Goal: Task Accomplishment & Management: Complete application form

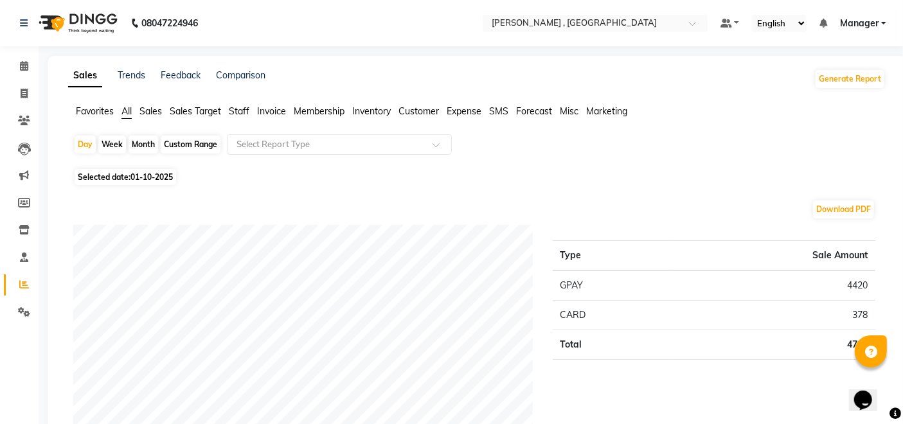
click at [19, 81] on li "Invoice" at bounding box center [19, 94] width 39 height 28
click at [19, 93] on span at bounding box center [24, 94] width 23 height 15
select select "4283"
select select "service"
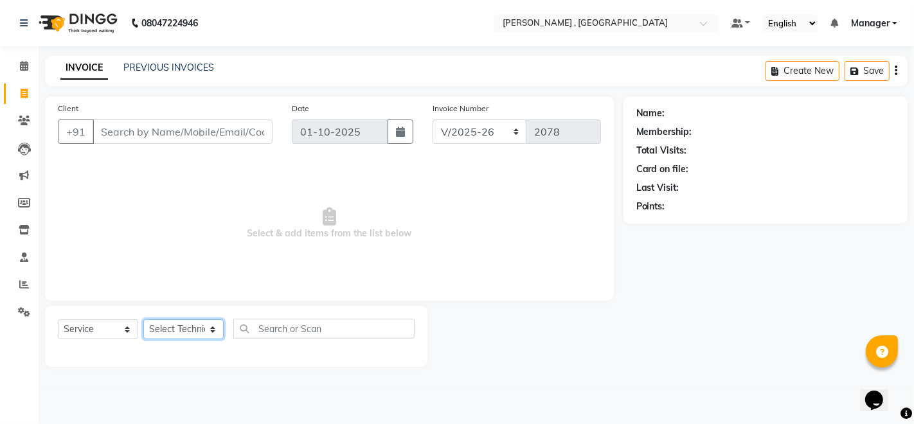
click at [199, 334] on select "Select Technician [PERSON_NAME] [PERSON_NAME] Manager [PERSON_NAME] Thangpi [PE…" at bounding box center [183, 330] width 80 height 20
select select "23268"
click at [143, 320] on select "Select Technician [PERSON_NAME] [PERSON_NAME] Manager [PERSON_NAME] Thangpi [PE…" at bounding box center [183, 330] width 80 height 20
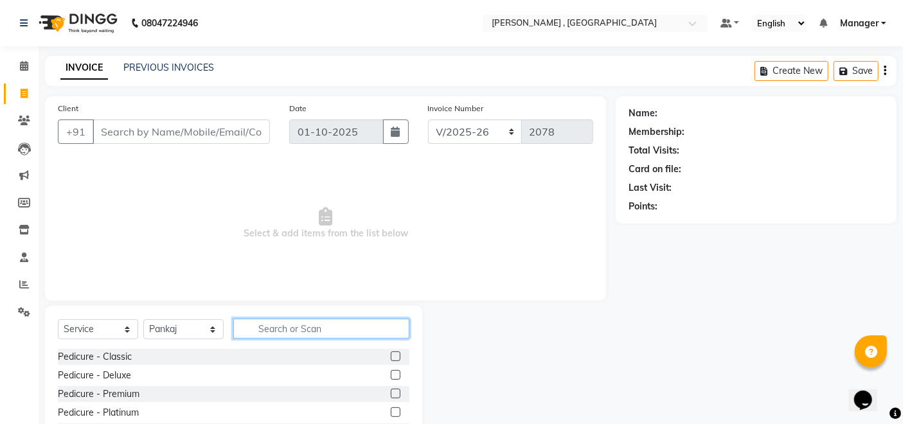
click at [292, 320] on input "text" at bounding box center [321, 329] width 176 height 20
type input "fre"
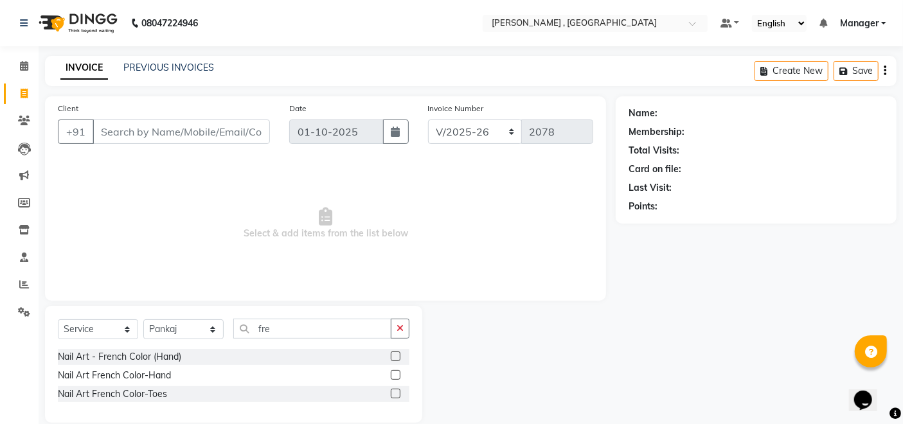
click at [391, 354] on label at bounding box center [396, 357] width 10 height 10
click at [391, 354] on input "checkbox" at bounding box center [395, 357] width 8 height 8
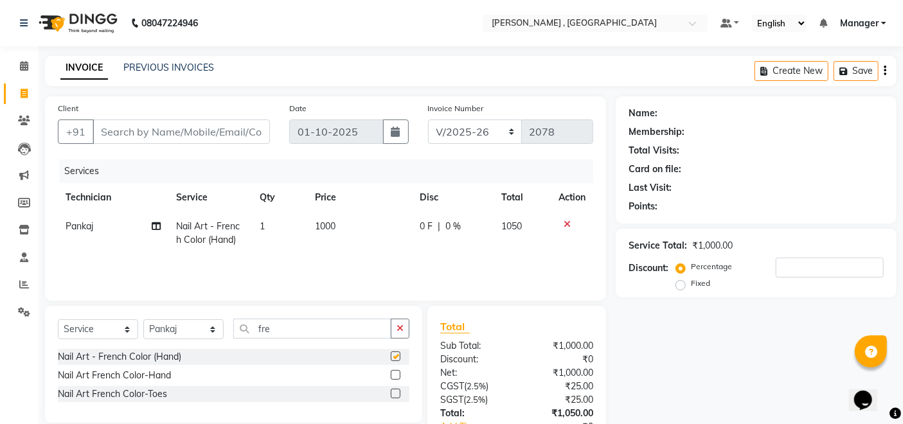
checkbox input "false"
click at [325, 230] on span "1000" at bounding box center [326, 227] width 21 height 12
select select "23268"
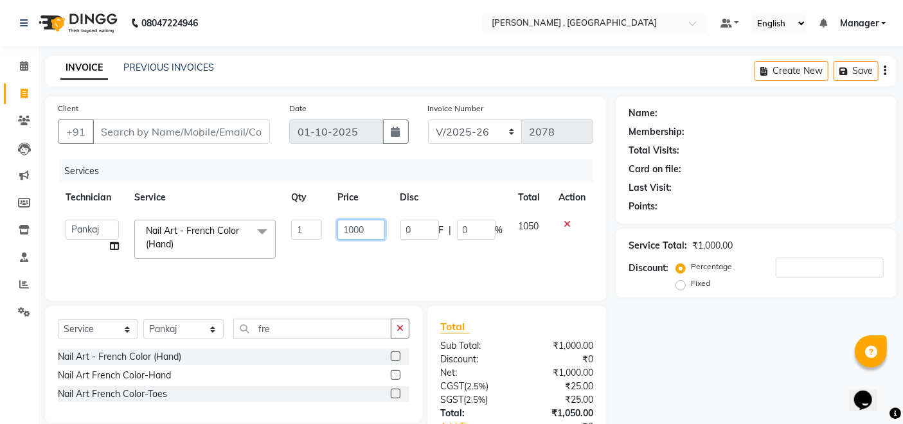
click at [360, 228] on input "1000" at bounding box center [361, 230] width 47 height 20
type input "1200"
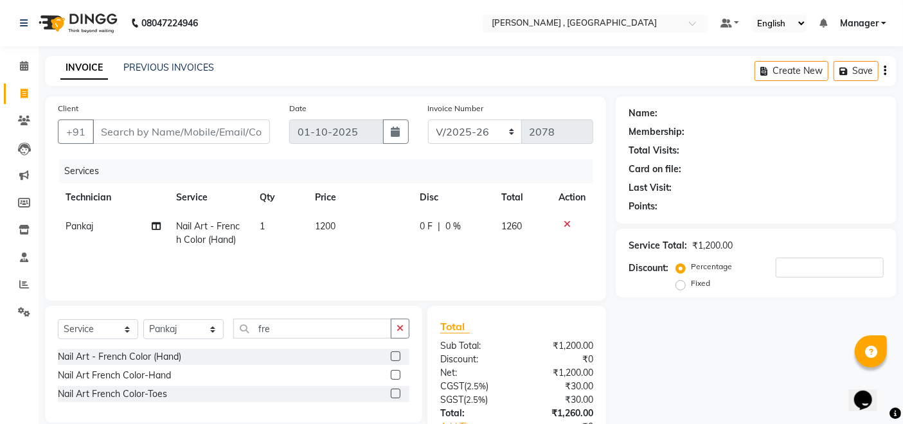
click at [656, 372] on div "Name: Membership: Total Visits: Card on file: Last Visit: Points: Service Total…" at bounding box center [761, 295] width 291 height 399
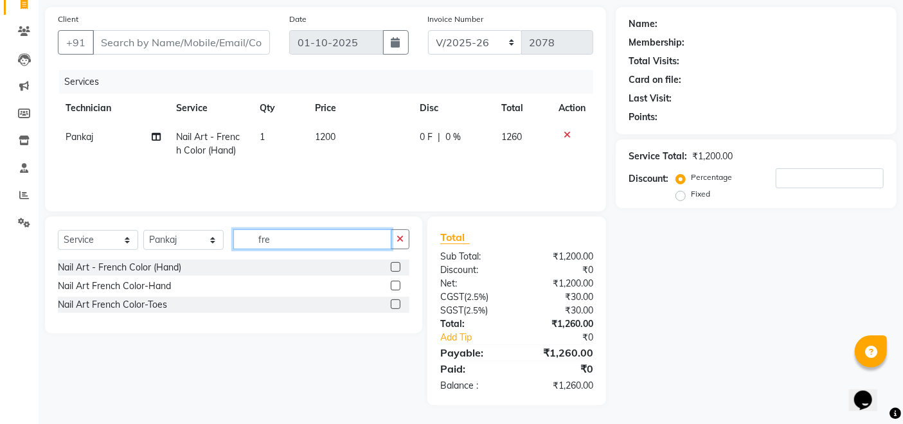
click at [372, 233] on input "fre" at bounding box center [312, 240] width 158 height 20
type input "f"
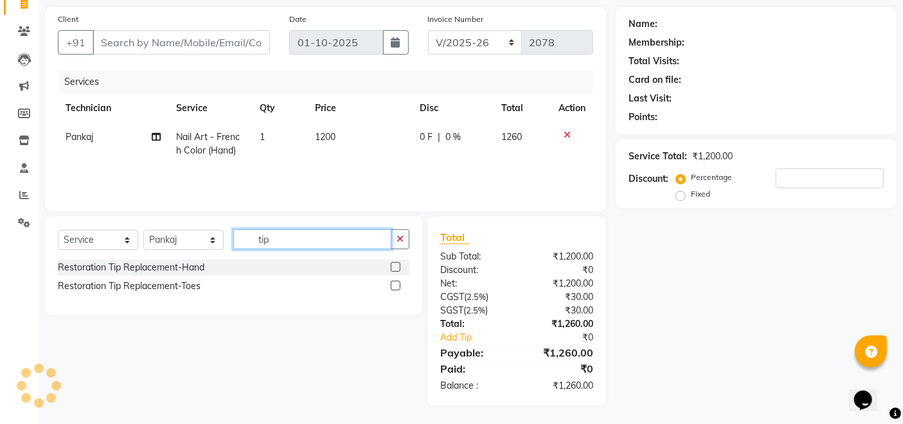
type input "tip"
click at [397, 262] on label at bounding box center [396, 267] width 10 height 10
click at [397, 264] on input "checkbox" at bounding box center [395, 268] width 8 height 8
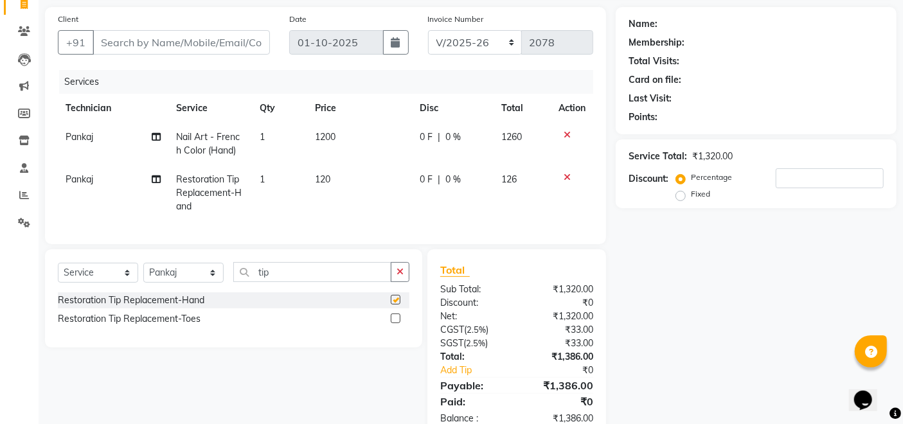
checkbox input "false"
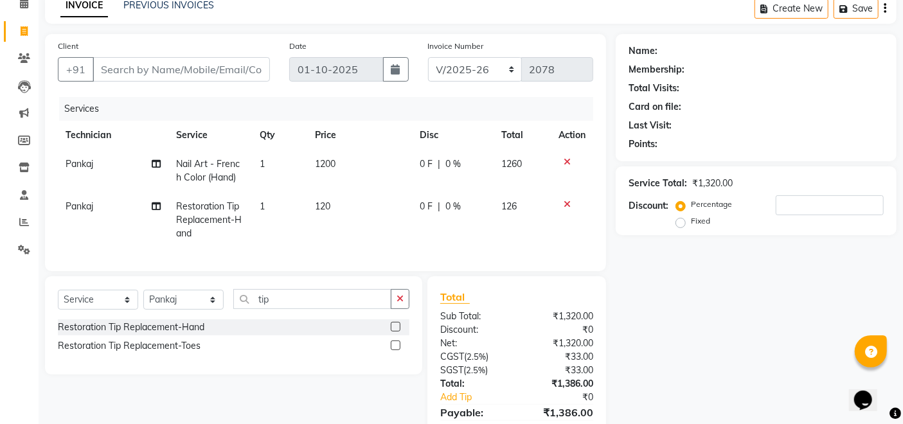
scroll to position [0, 0]
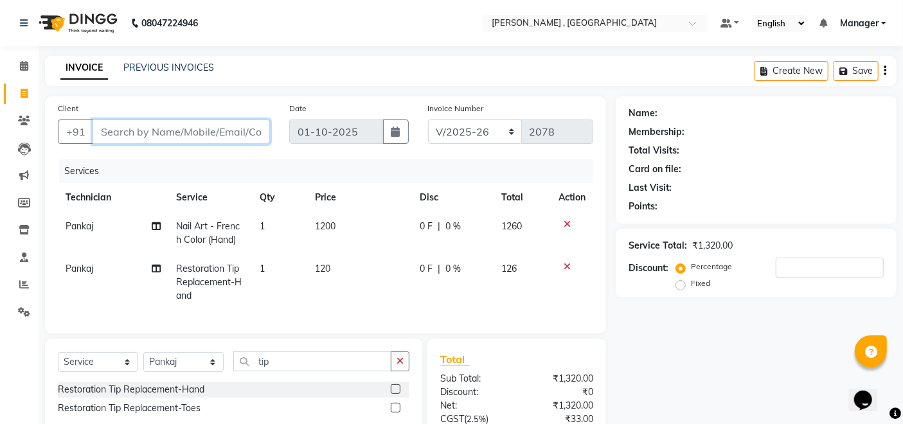
click at [183, 128] on input "Client" at bounding box center [181, 132] width 177 height 24
type input "7"
type input "0"
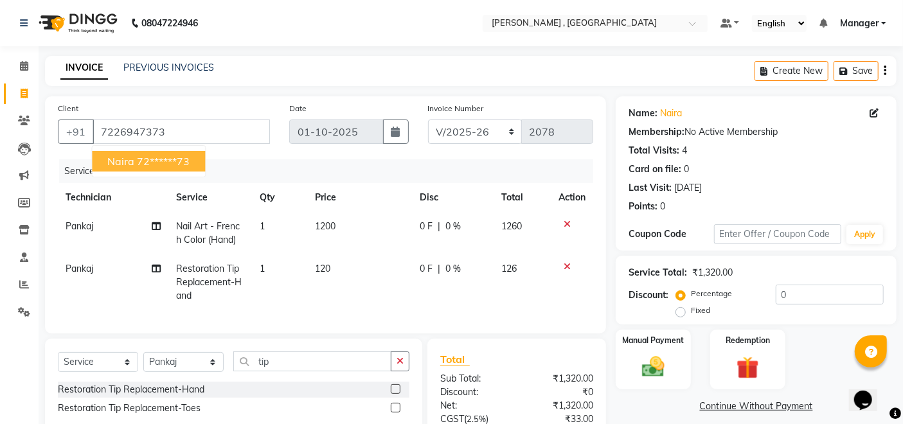
click at [122, 158] on span "Naira" at bounding box center [120, 161] width 27 height 13
type input "72******73"
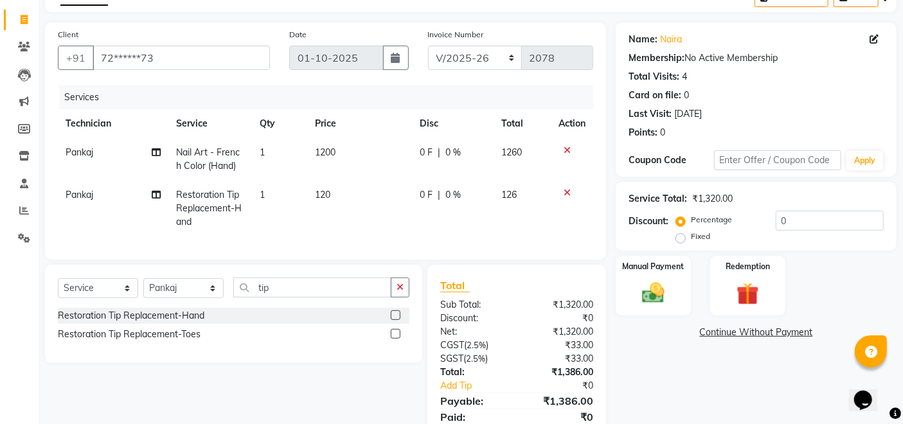
scroll to position [134, 0]
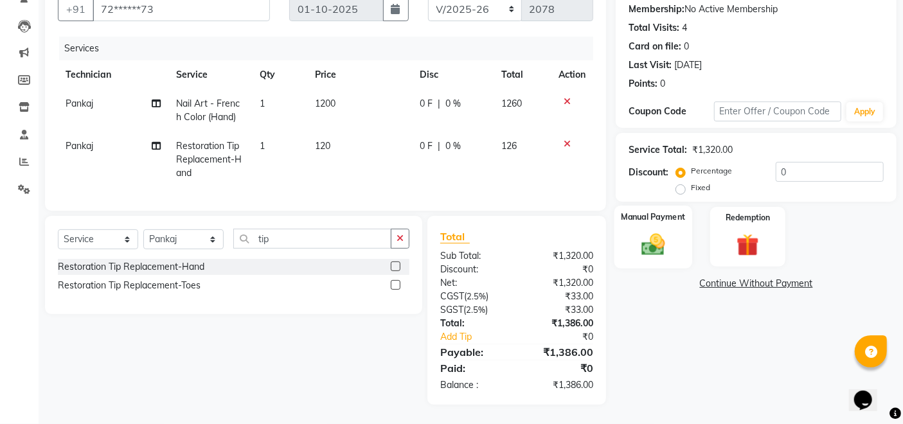
click at [638, 240] on img at bounding box center [654, 244] width 39 height 27
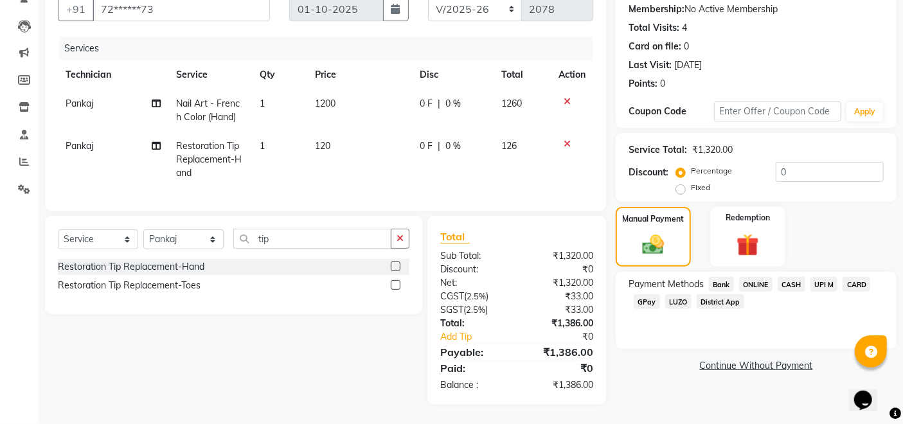
click at [797, 277] on span "CASH" at bounding box center [792, 284] width 28 height 15
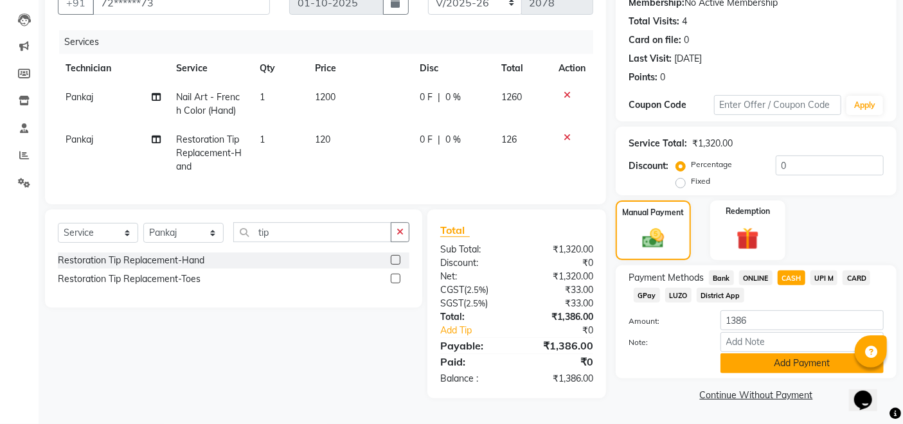
click at [798, 361] on button "Add Payment" at bounding box center [802, 364] width 163 height 20
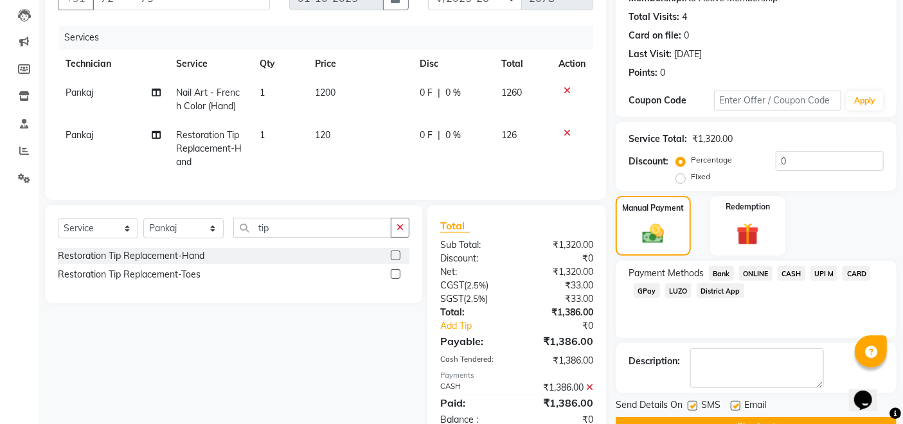
scroll to position [179, 0]
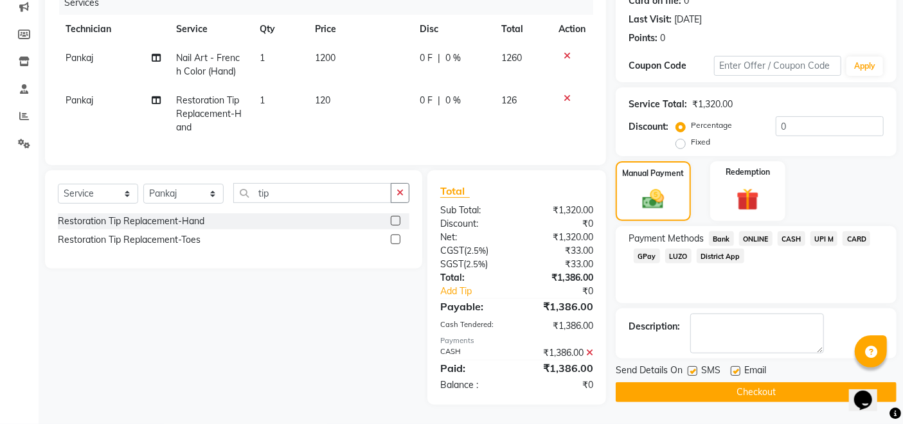
click at [807, 387] on button "Checkout" at bounding box center [756, 393] width 281 height 20
click at [807, 387] on div "Checkout" at bounding box center [756, 393] width 281 height 20
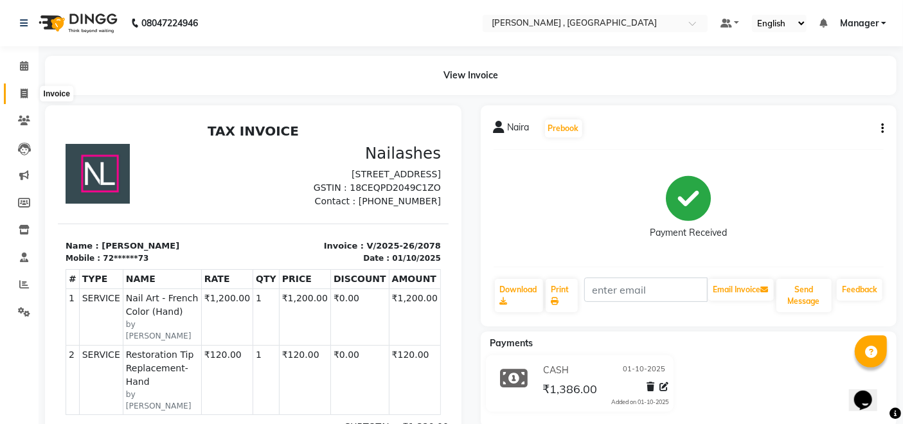
click at [15, 93] on span at bounding box center [24, 94] width 23 height 15
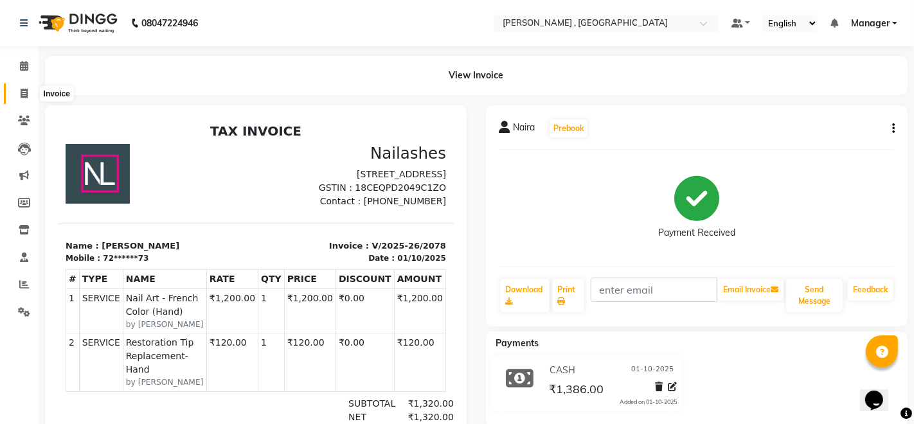
select select "service"
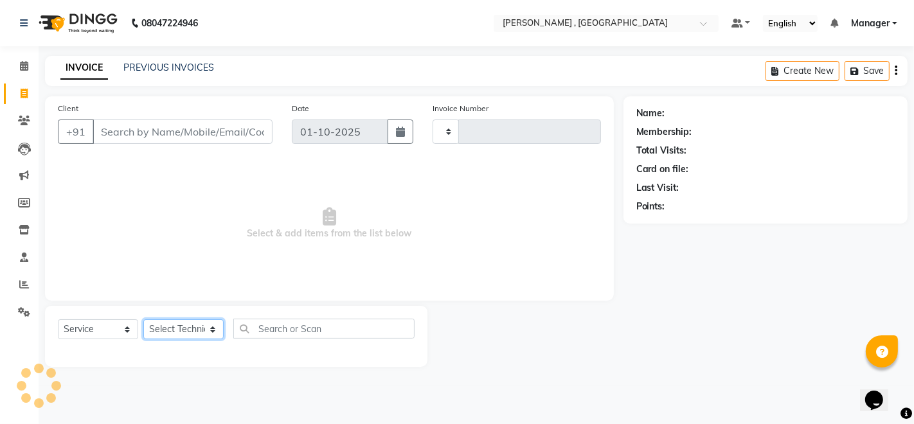
click at [195, 327] on select "Select Technician" at bounding box center [183, 330] width 80 height 20
type input "2079"
select select "4283"
select select "23265"
click at [143, 320] on select "Select Technician [PERSON_NAME] [PERSON_NAME] Manager [PERSON_NAME] Thangpi [PE…" at bounding box center [183, 330] width 80 height 20
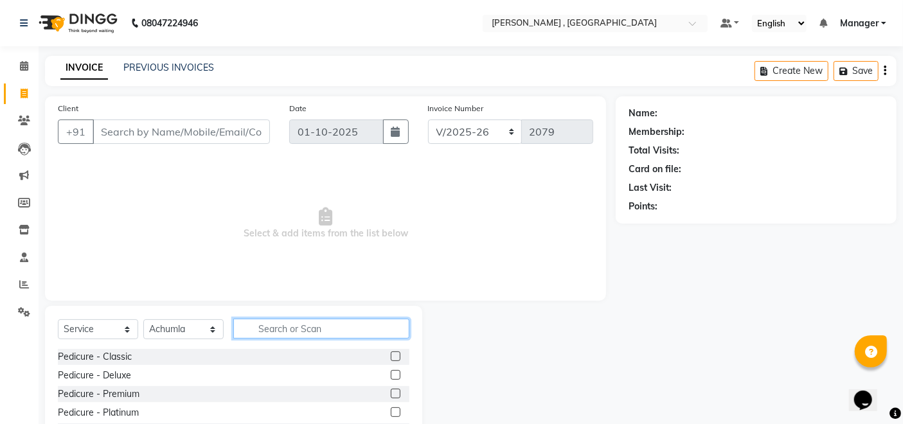
click at [256, 320] on input "text" at bounding box center [321, 329] width 176 height 20
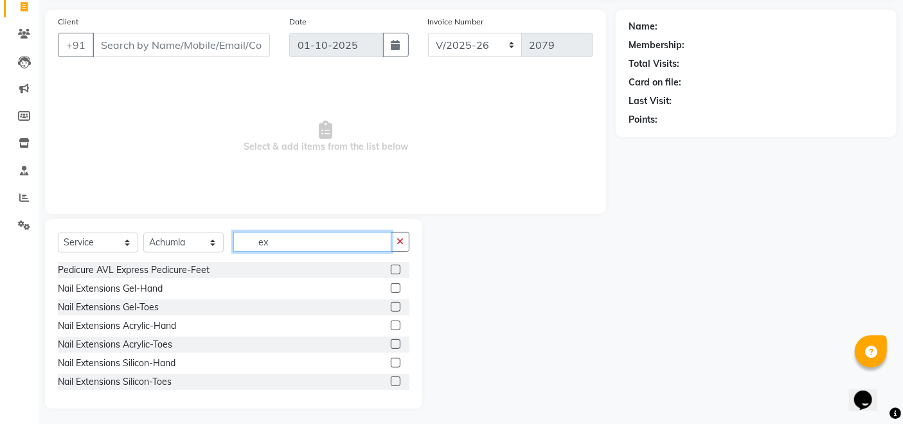
scroll to position [91, 0]
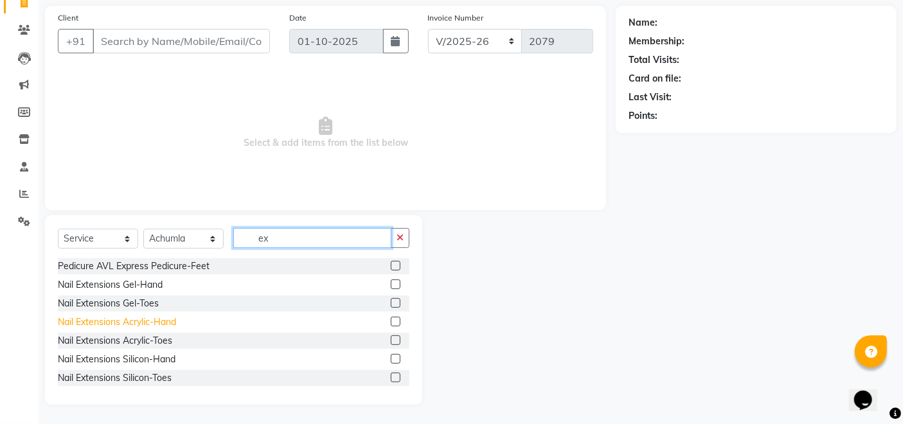
type input "ex"
click at [126, 321] on div "Nail Extensions Acrylic-Hand" at bounding box center [117, 323] width 118 height 14
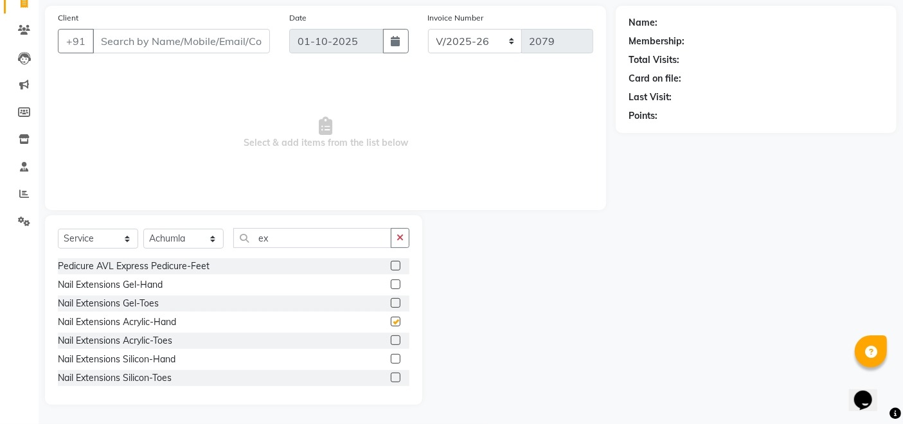
checkbox input "false"
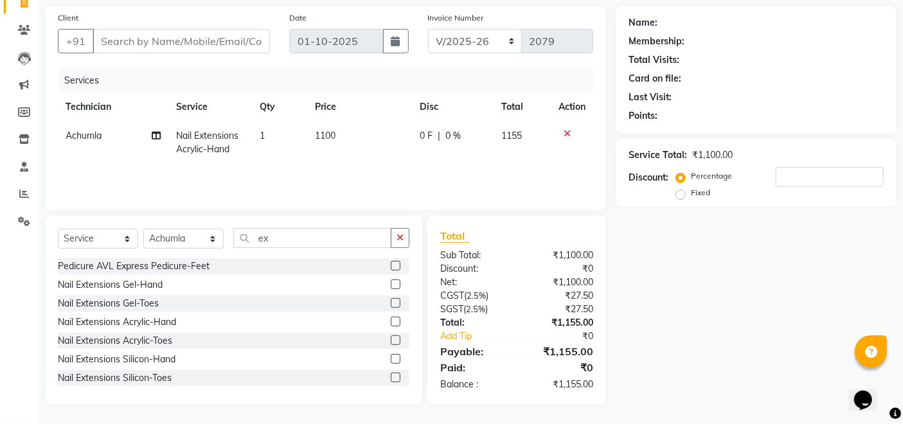
click at [357, 135] on td "1100" at bounding box center [360, 143] width 104 height 42
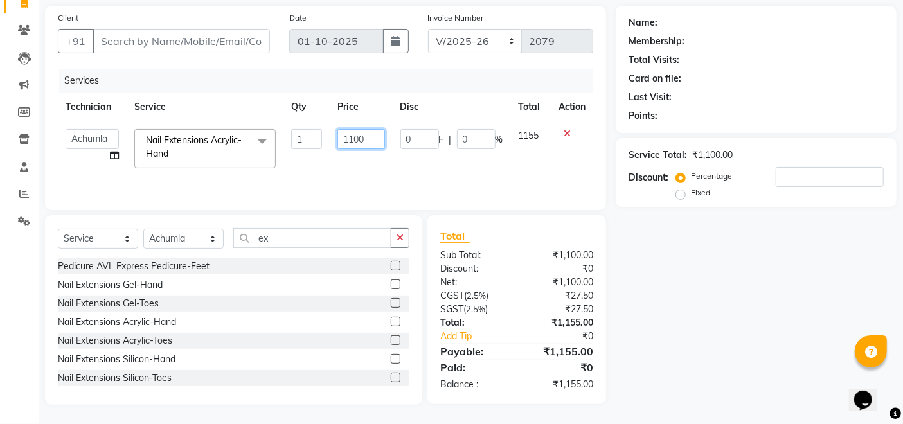
click at [367, 138] on input "1100" at bounding box center [361, 139] width 47 height 20
type input "1"
type input "1000"
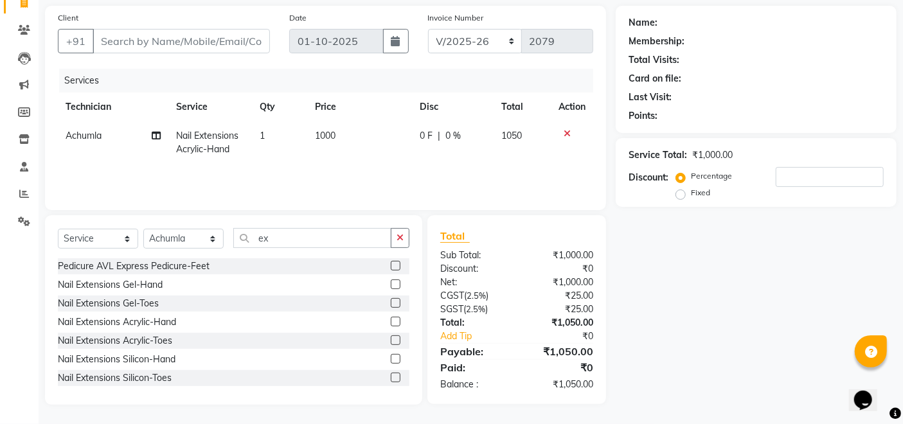
click at [357, 173] on div "Services Technician Service Qty Price Disc Total Action Achumla Nail Extensions…" at bounding box center [326, 133] width 536 height 129
click at [346, 242] on input "ex" at bounding box center [312, 238] width 158 height 20
type input "e"
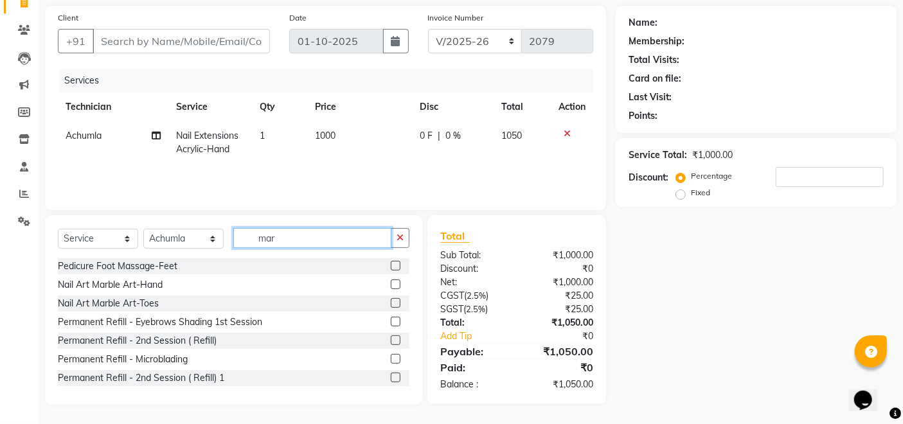
scroll to position [89, 0]
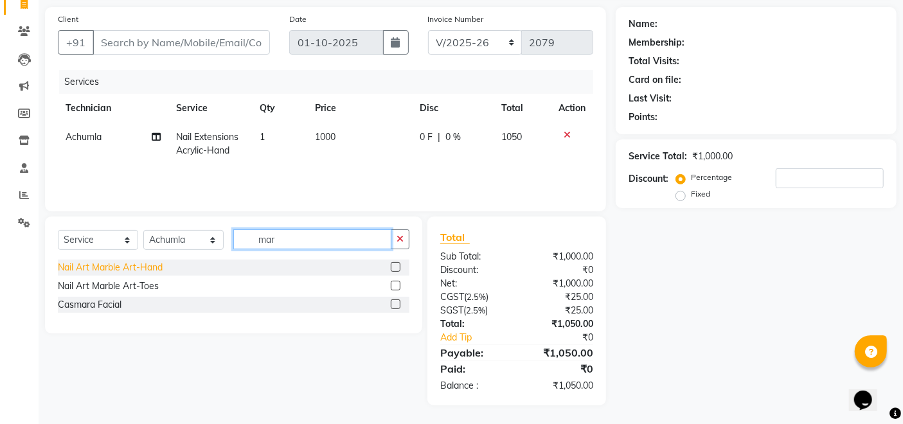
type input "mar"
click at [103, 267] on div "Nail Art Marble Art-Hand" at bounding box center [110, 268] width 105 height 14
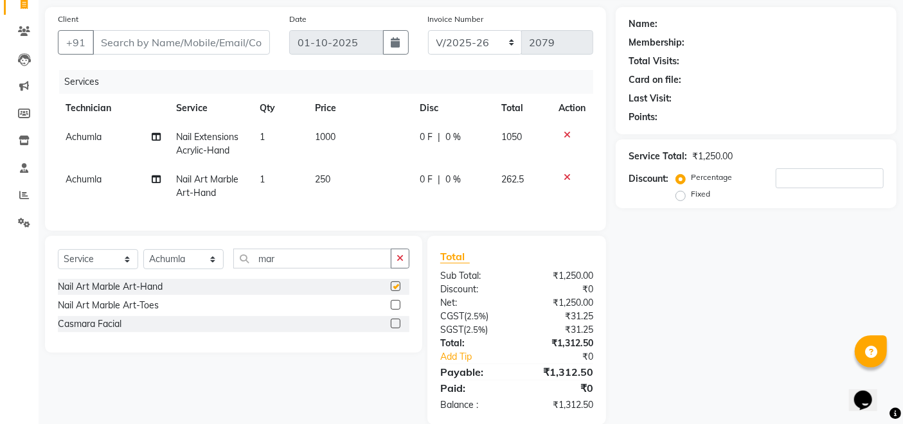
checkbox input "false"
click at [353, 204] on td "250" at bounding box center [359, 186] width 104 height 42
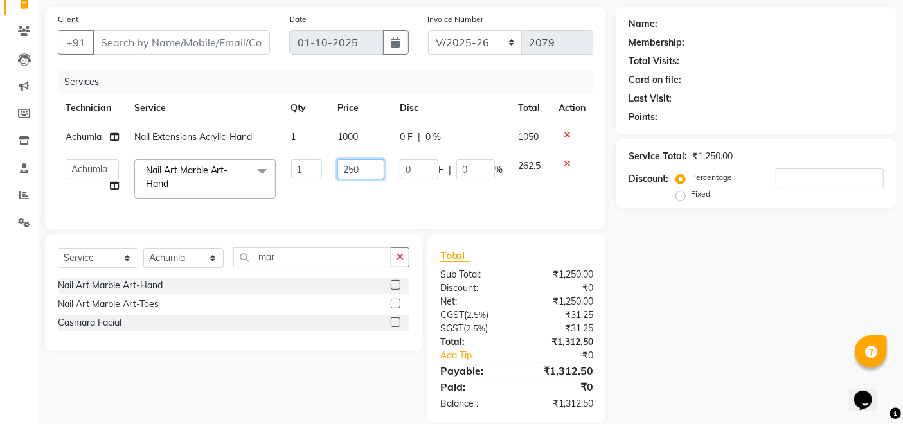
click at [364, 173] on input "250" at bounding box center [361, 169] width 47 height 20
type input "200"
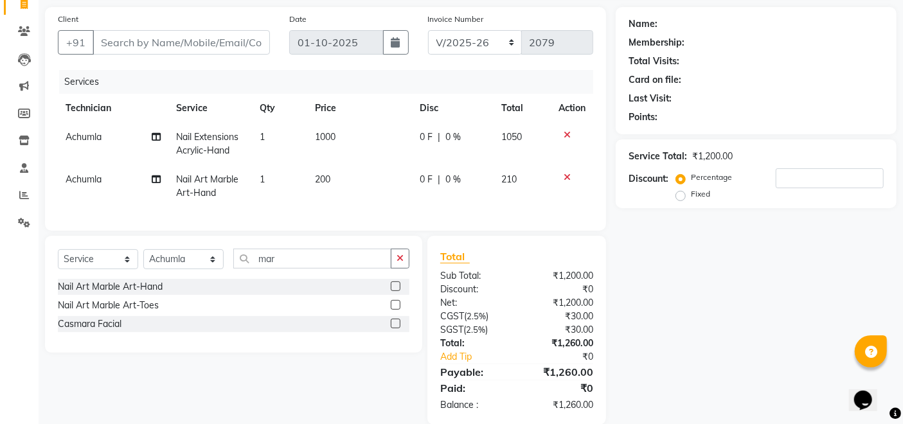
click at [355, 191] on td "200" at bounding box center [360, 186] width 104 height 42
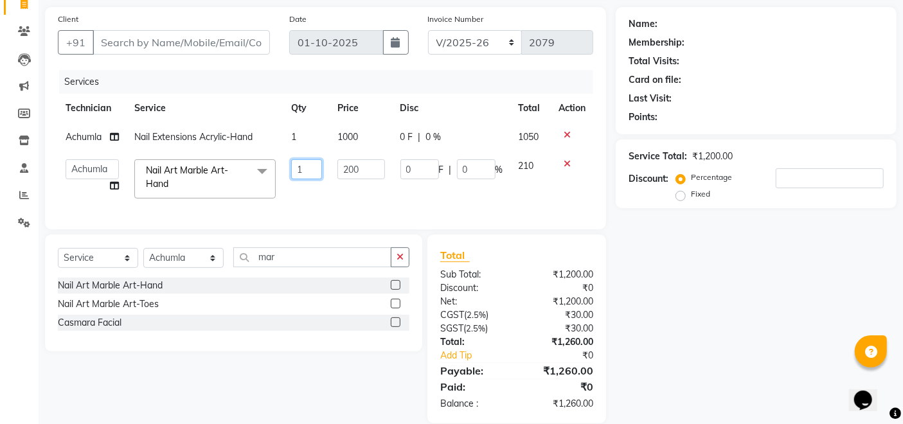
click at [319, 177] on input "1" at bounding box center [307, 169] width 32 height 20
type input "4"
click at [323, 203] on tr "Achumla Akok [PERSON_NAME] Manager [PERSON_NAME] Thangpi [PERSON_NAME] Nail Art…" at bounding box center [326, 179] width 536 height 55
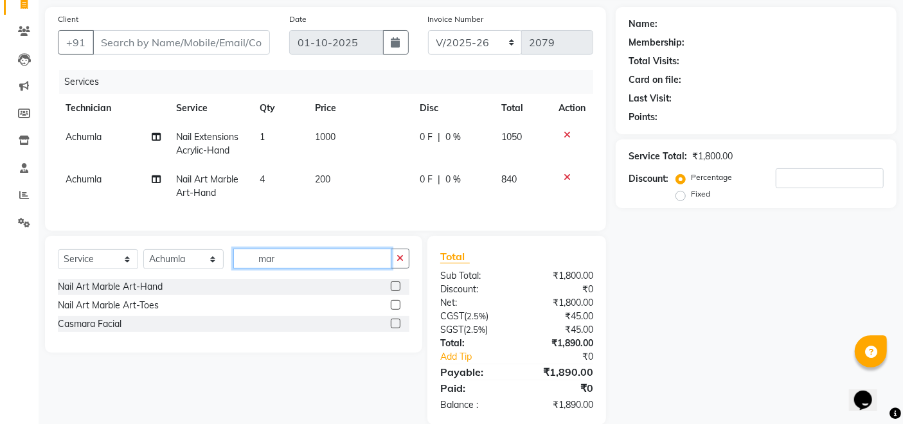
click at [316, 265] on input "mar" at bounding box center [312, 259] width 158 height 20
click at [118, 294] on div "Nail Art Marble Art-Hand" at bounding box center [110, 287] width 105 height 14
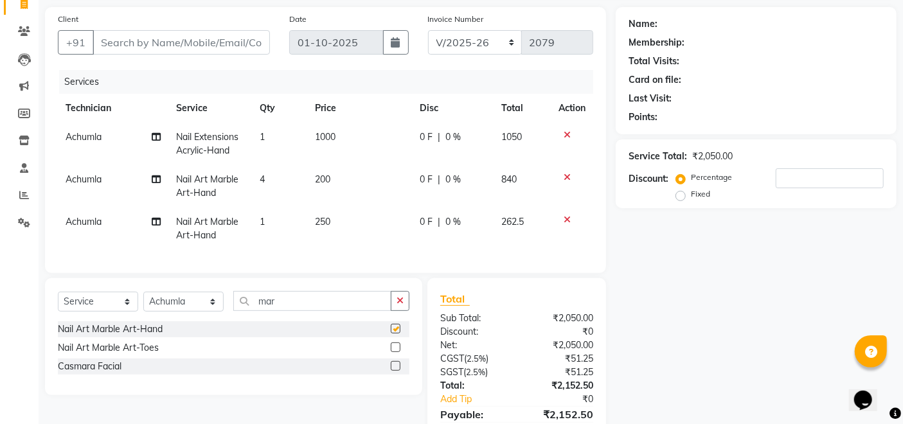
checkbox input "false"
click at [318, 217] on span "250" at bounding box center [322, 222] width 15 height 12
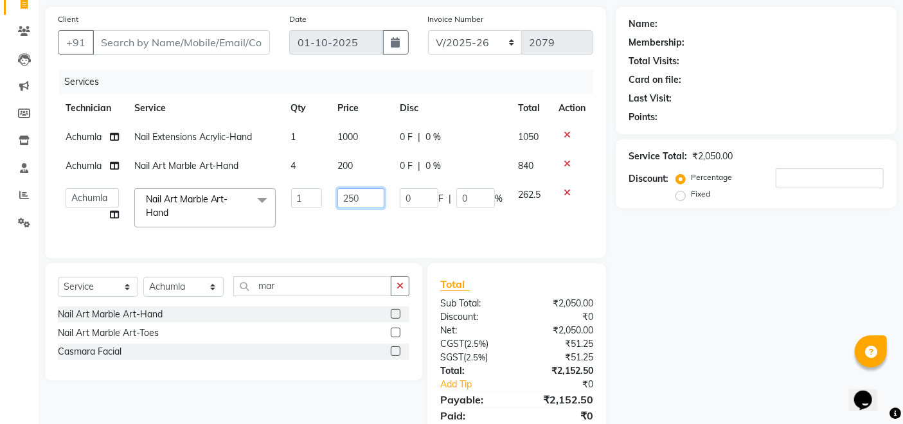
click at [365, 201] on input "250" at bounding box center [361, 198] width 47 height 20
click at [365, 202] on input "250" at bounding box center [361, 198] width 47 height 20
type input "2"
type input "180"
click at [347, 219] on td "180" at bounding box center [361, 208] width 62 height 55
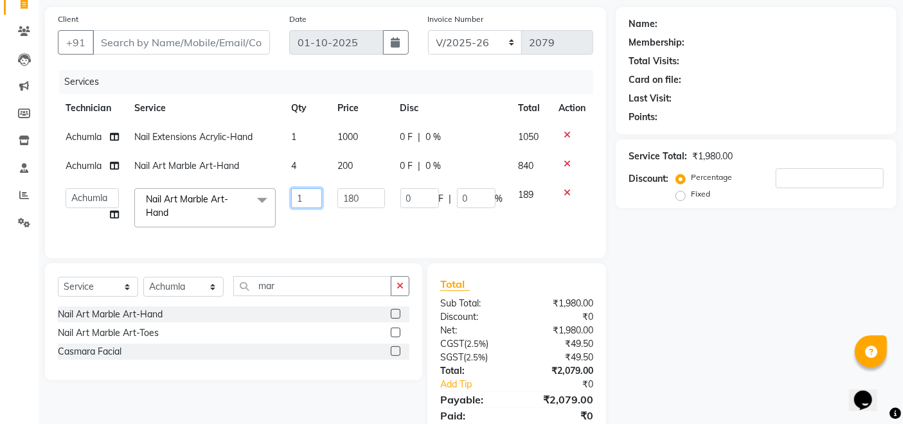
click at [315, 204] on input "1" at bounding box center [307, 198] width 32 height 20
type input "6"
click at [312, 226] on tr "Achumla Akok [PERSON_NAME] Manager [PERSON_NAME] Thangpi [PERSON_NAME] Nail Art…" at bounding box center [326, 208] width 536 height 55
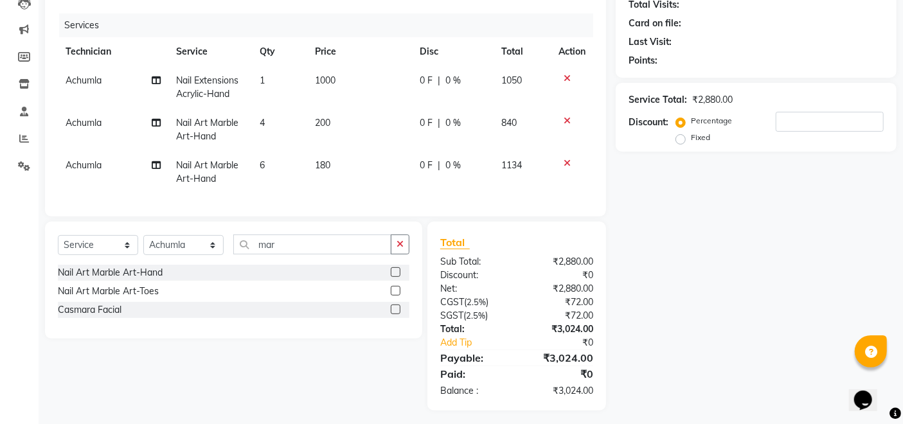
scroll to position [162, 0]
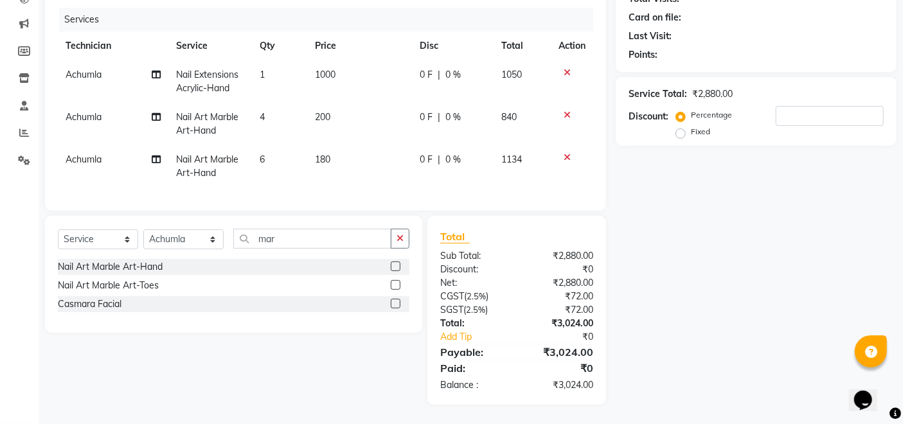
click at [302, 176] on td "6" at bounding box center [279, 166] width 55 height 42
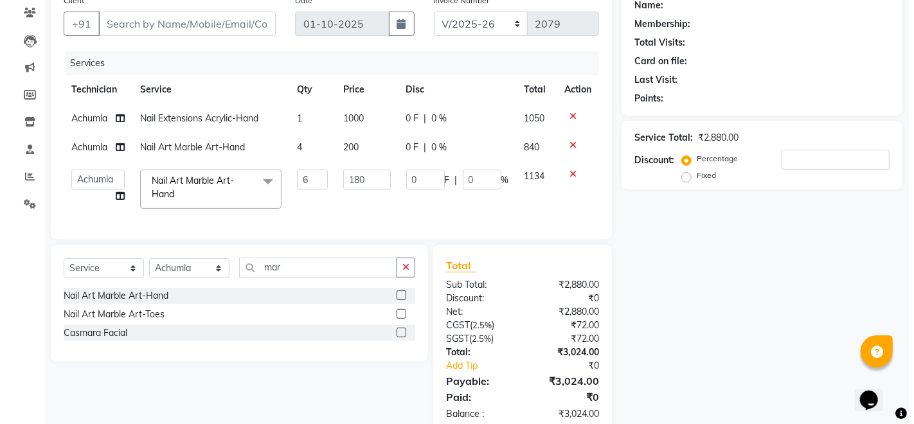
scroll to position [76, 0]
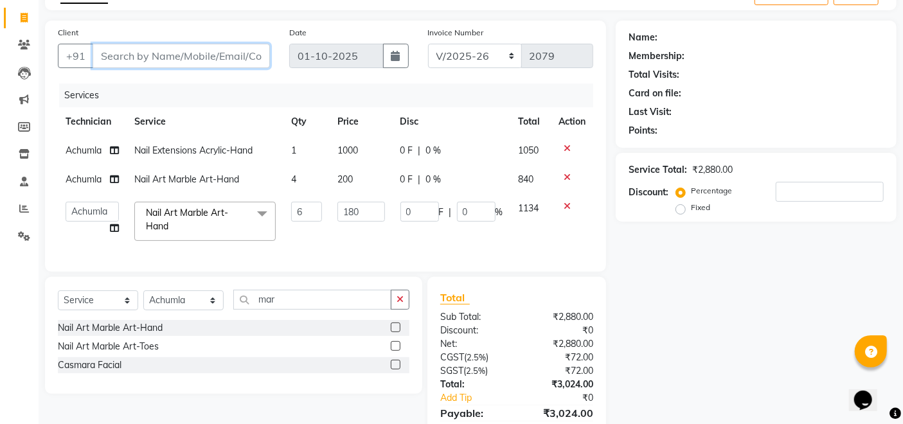
click at [193, 64] on input "Client" at bounding box center [181, 56] width 177 height 24
type input "9"
type input "0"
type input "9366319775"
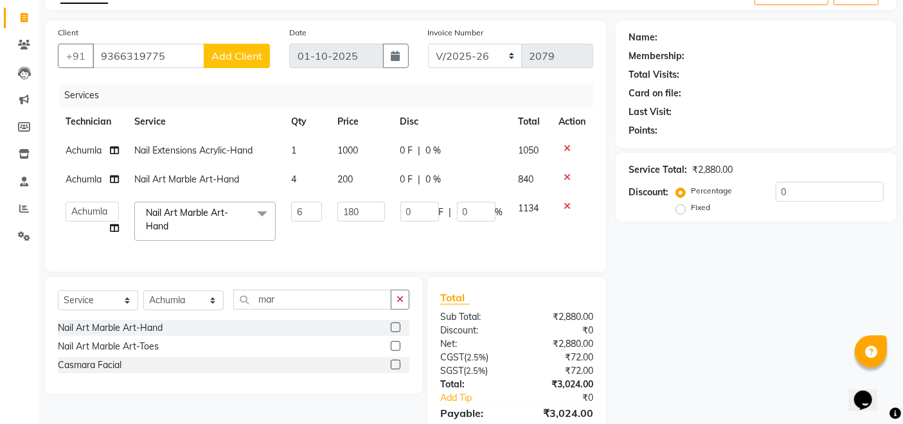
click at [226, 57] on span "Add Client" at bounding box center [237, 56] width 51 height 13
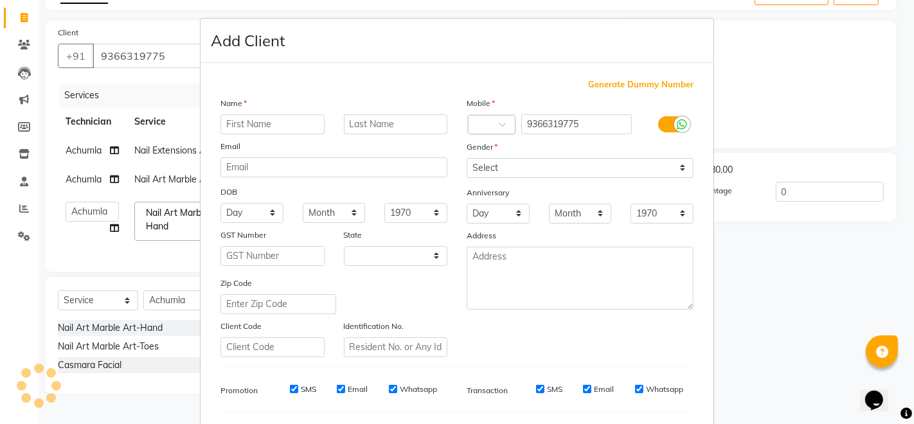
select select "21"
click at [298, 129] on input "text" at bounding box center [273, 124] width 104 height 20
type input "d"
type input "Delfi"
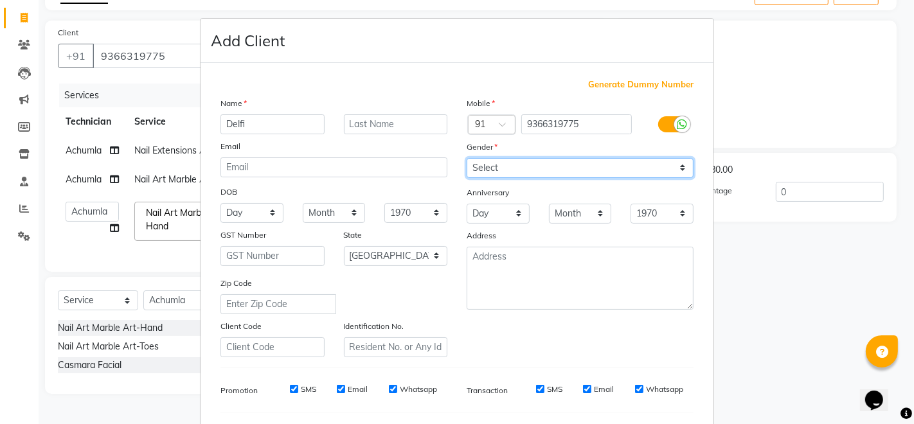
click at [514, 173] on select "Select [DEMOGRAPHIC_DATA] [DEMOGRAPHIC_DATA] Other Prefer Not To Say" at bounding box center [580, 168] width 227 height 20
select select "[DEMOGRAPHIC_DATA]"
click at [467, 158] on select "Select [DEMOGRAPHIC_DATA] [DEMOGRAPHIC_DATA] Other Prefer Not To Say" at bounding box center [580, 168] width 227 height 20
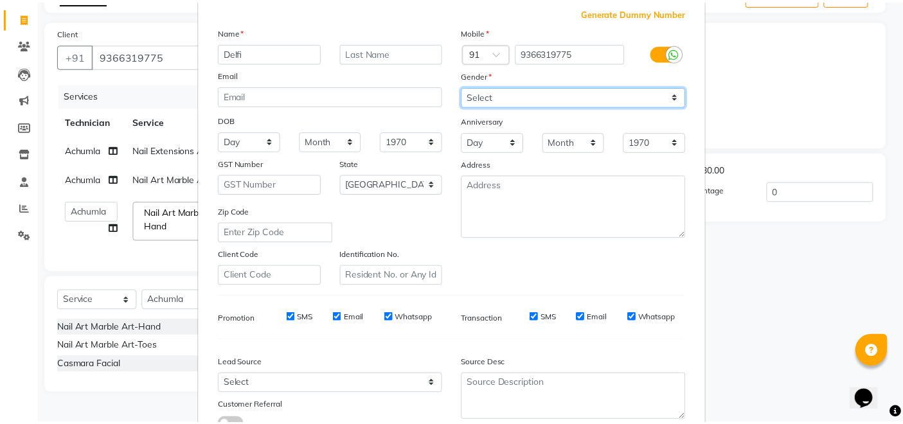
scroll to position [167, 0]
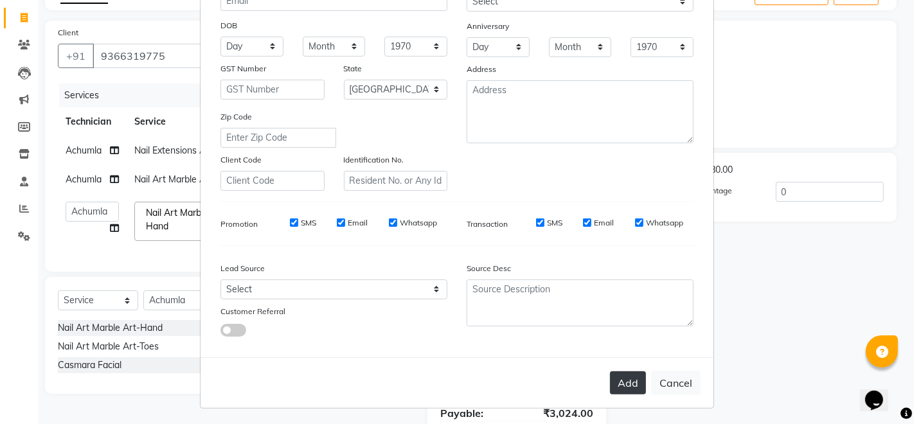
click at [622, 376] on button "Add" at bounding box center [628, 383] width 36 height 23
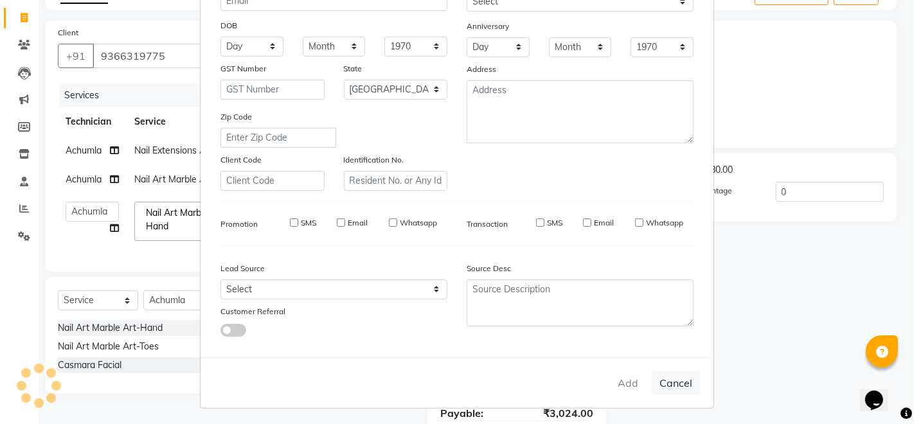
type input "93******75"
select select
select select "null"
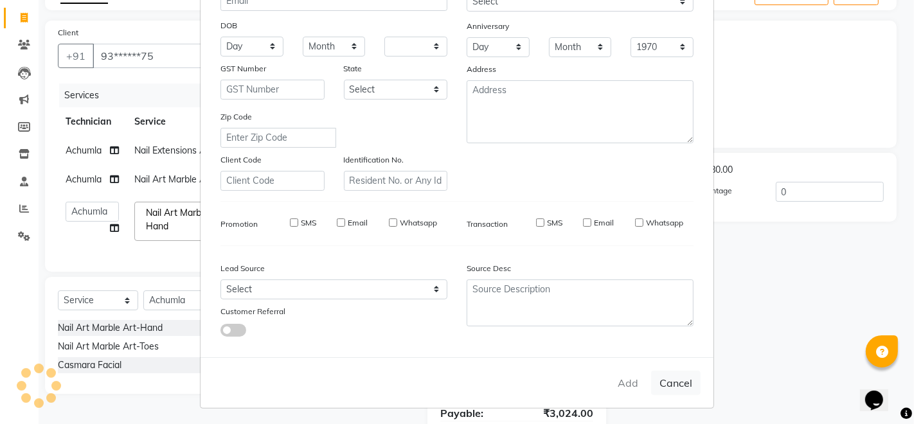
select select
checkbox input "false"
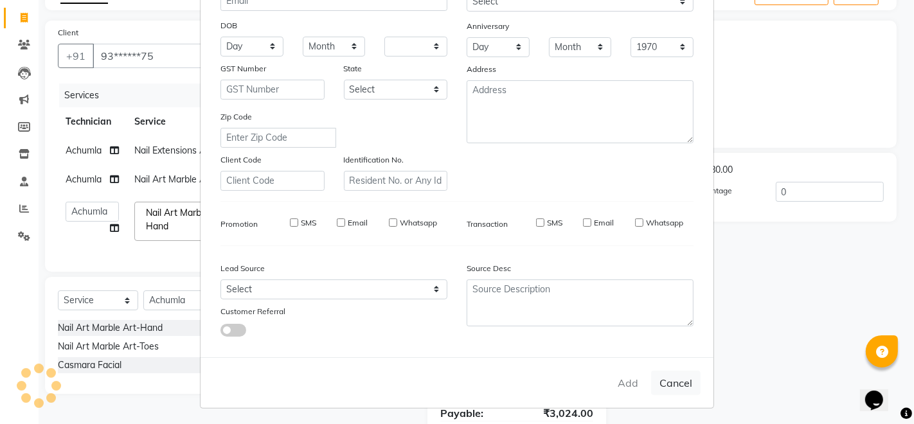
checkbox input "false"
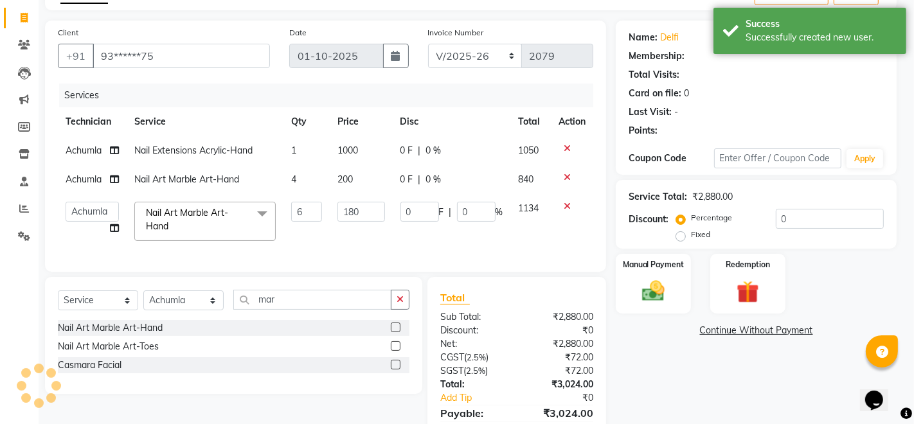
select select "1: Object"
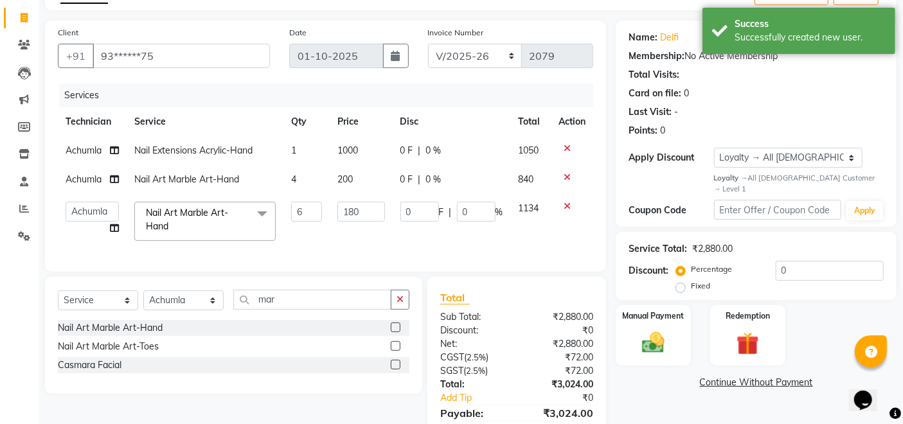
click at [278, 242] on td "Nail Art Marble Art-Hand x Pedicure - Classic Pedicure - Deluxe Pedicure - Prem…" at bounding box center [205, 221] width 157 height 55
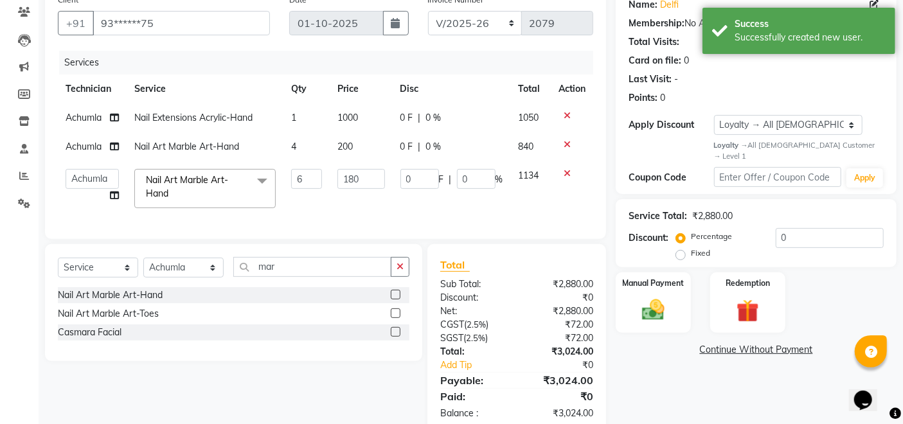
scroll to position [147, 0]
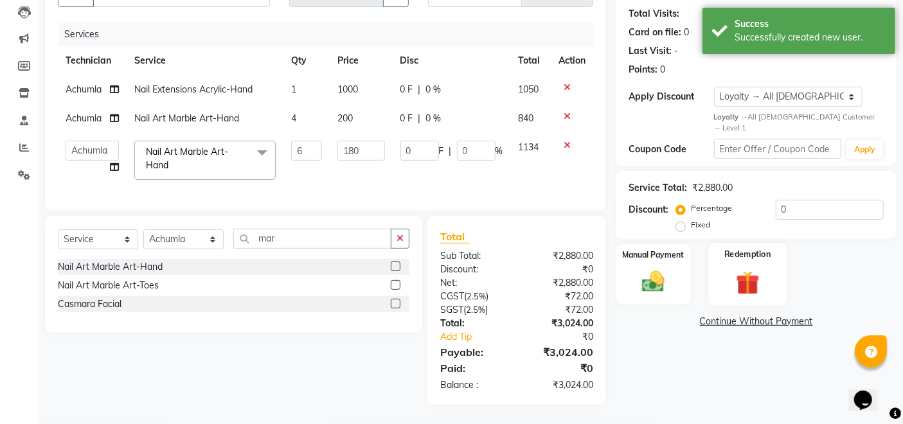
click at [710, 272] on div "Redemption" at bounding box center [748, 274] width 78 height 63
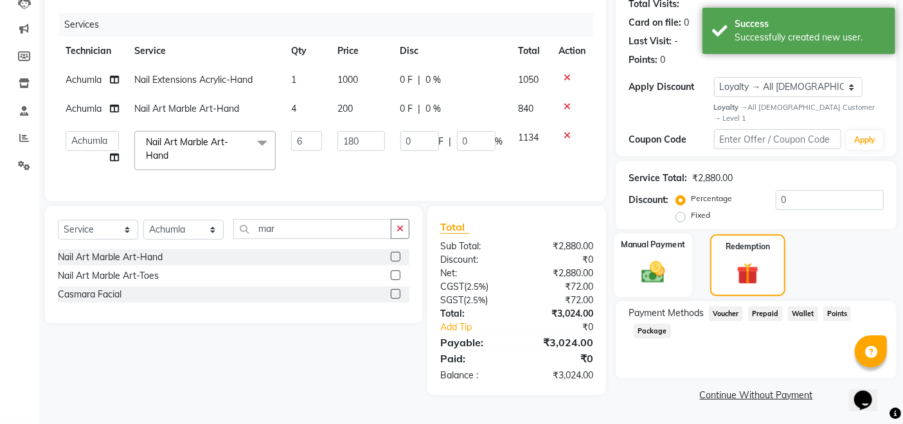
click at [644, 265] on img at bounding box center [654, 272] width 39 height 27
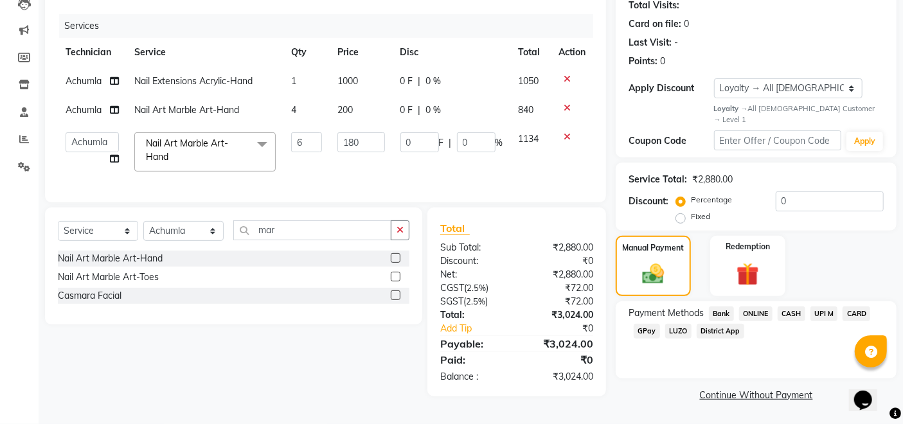
click at [642, 324] on span "GPay" at bounding box center [647, 331] width 26 height 15
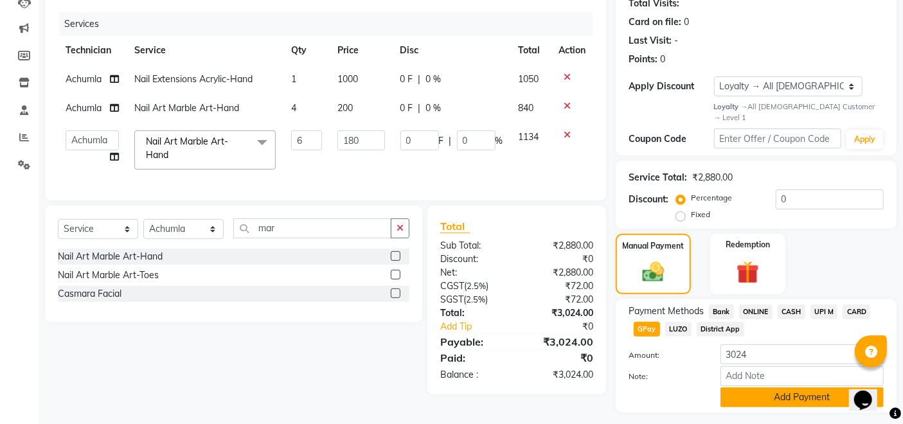
click at [799, 391] on button "Add Payment" at bounding box center [802, 398] width 163 height 20
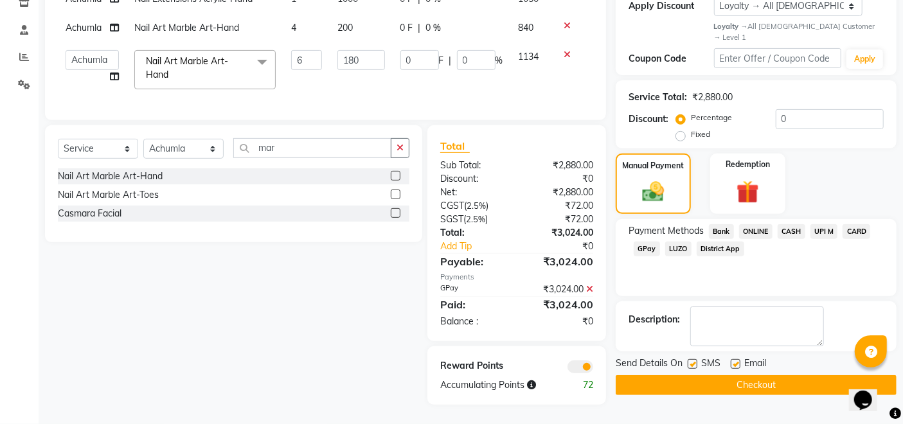
scroll to position [237, 0]
click at [806, 375] on button "Checkout" at bounding box center [756, 385] width 281 height 20
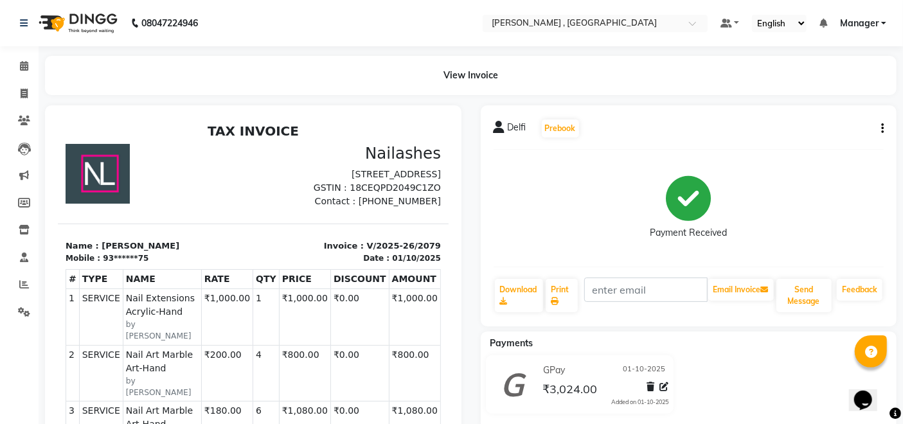
click at [28, 296] on li "Reports" at bounding box center [19, 285] width 39 height 28
click at [21, 287] on icon at bounding box center [24, 285] width 10 height 10
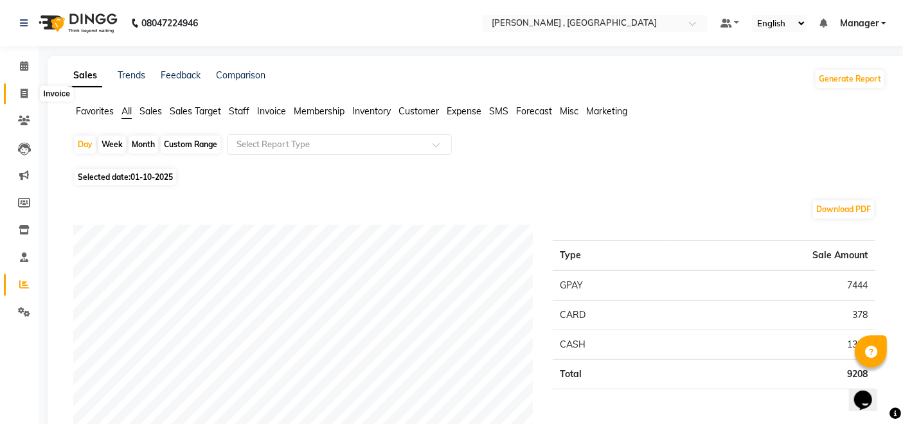
click at [26, 94] on icon at bounding box center [24, 94] width 7 height 10
select select "service"
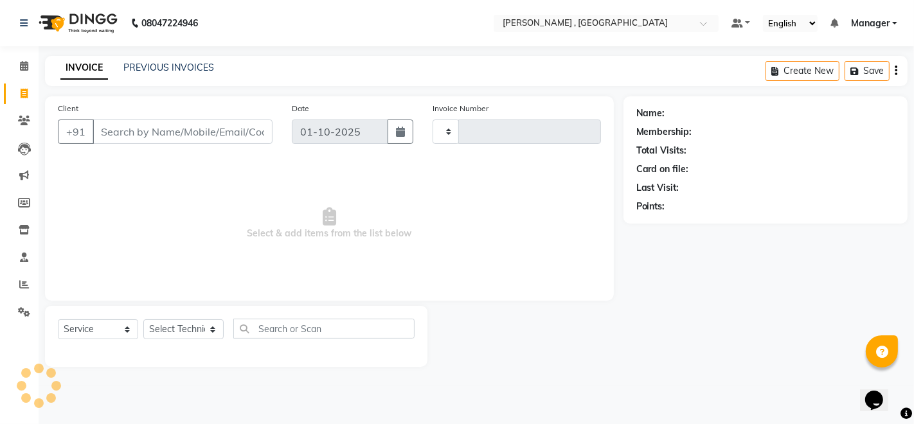
type input "2080"
select select "4283"
click at [15, 294] on link "Reports" at bounding box center [19, 285] width 31 height 21
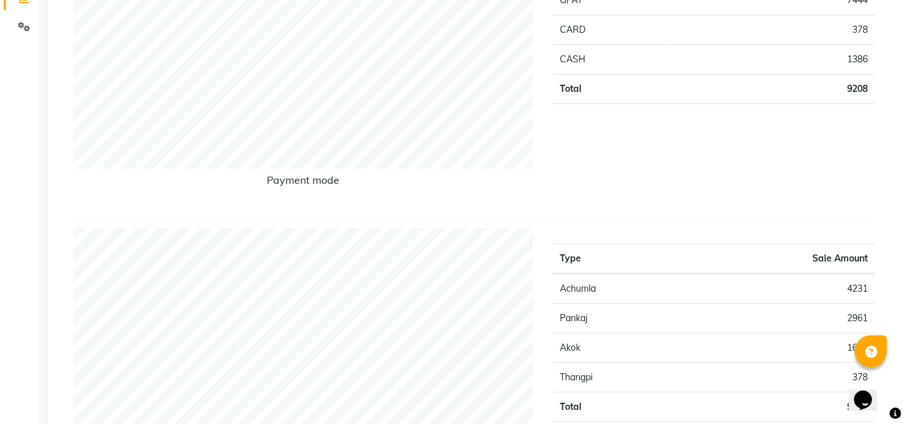
scroll to position [143, 0]
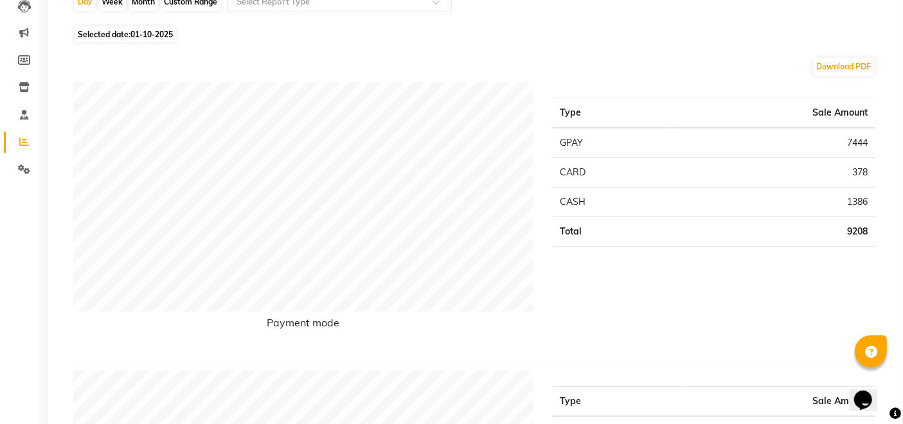
select select "service"
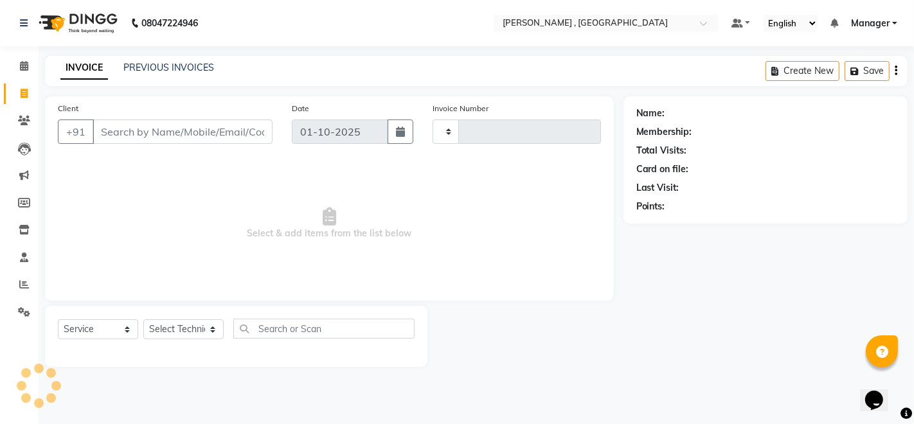
type input "2080"
select select "4283"
click at [237, 132] on input "Client" at bounding box center [183, 132] width 180 height 24
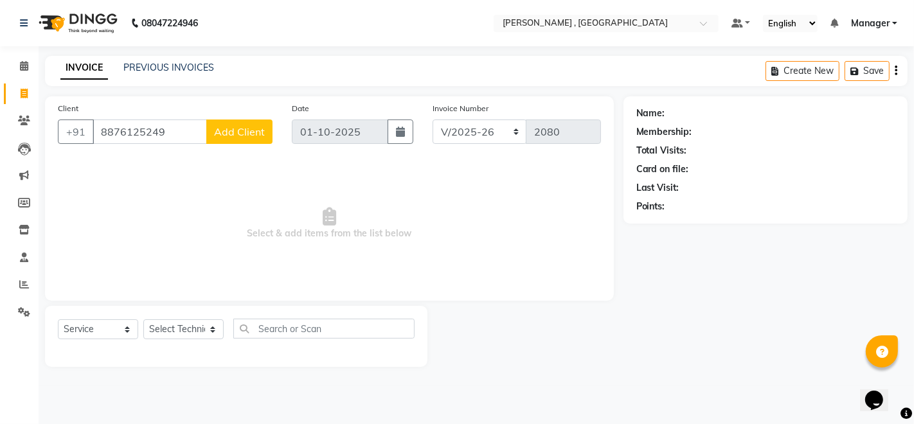
type input "8876125249"
click at [237, 132] on span "Add Client" at bounding box center [239, 131] width 51 height 13
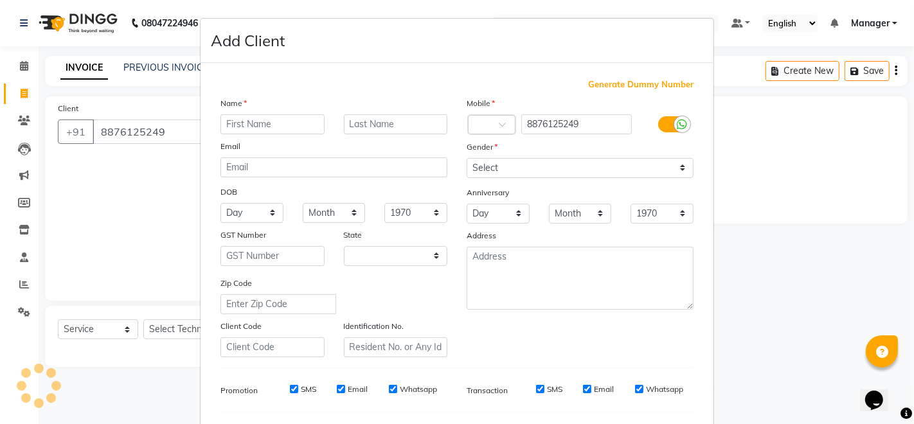
select select "21"
type input "[PERSON_NAME] doly"
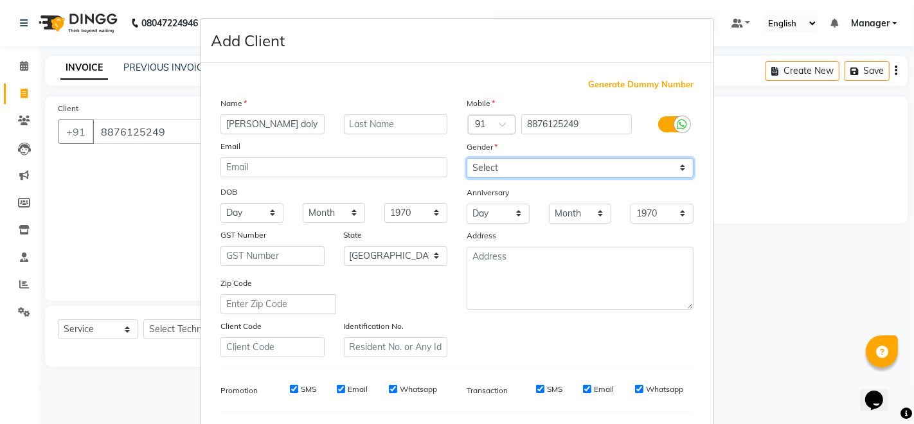
click at [657, 168] on select "Select [DEMOGRAPHIC_DATA] [DEMOGRAPHIC_DATA] Other Prefer Not To Say" at bounding box center [580, 168] width 227 height 20
select select "[DEMOGRAPHIC_DATA]"
click at [467, 158] on select "Select [DEMOGRAPHIC_DATA] [DEMOGRAPHIC_DATA] Other Prefer Not To Say" at bounding box center [580, 168] width 227 height 20
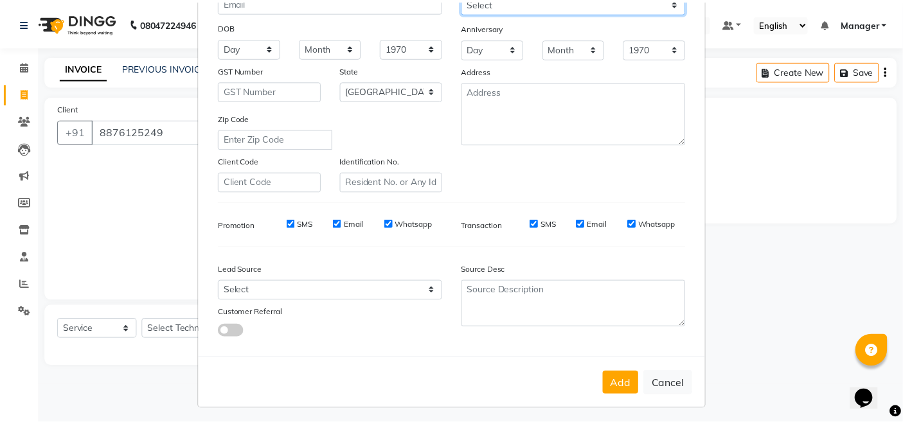
scroll to position [167, 0]
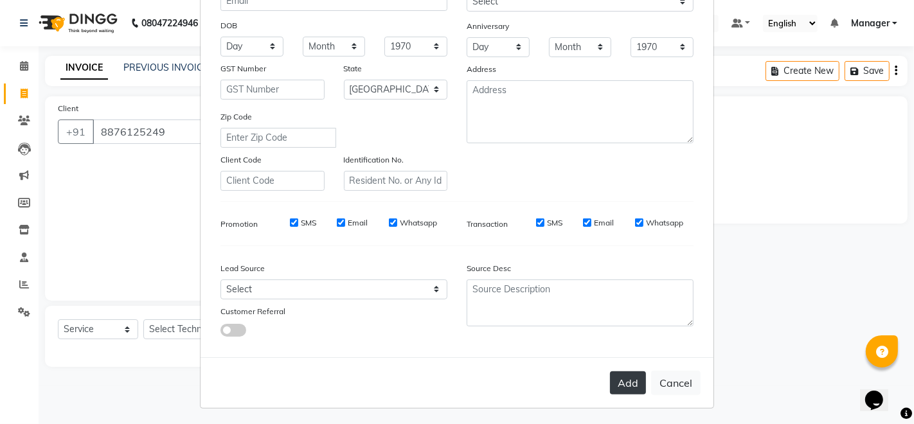
click at [628, 386] on button "Add" at bounding box center [628, 383] width 36 height 23
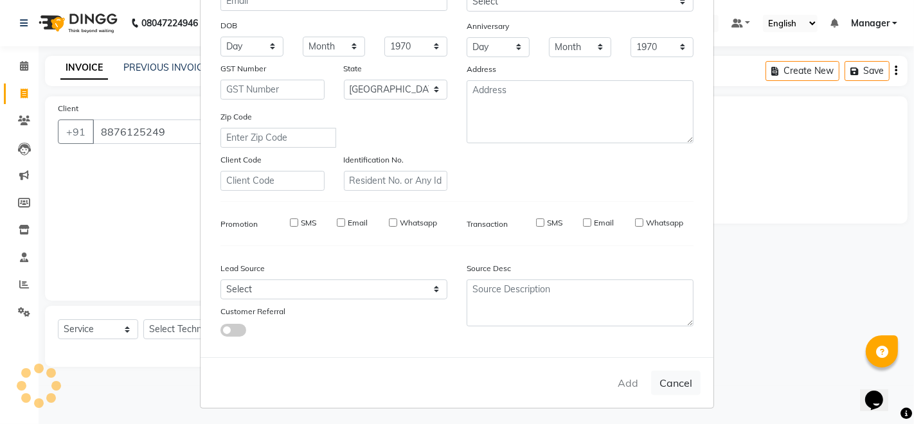
type input "88******49"
select select
select select "null"
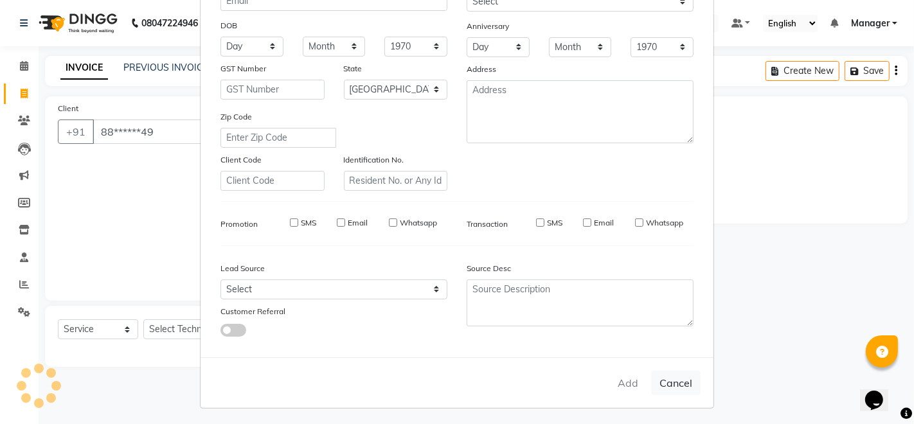
select select
checkbox input "false"
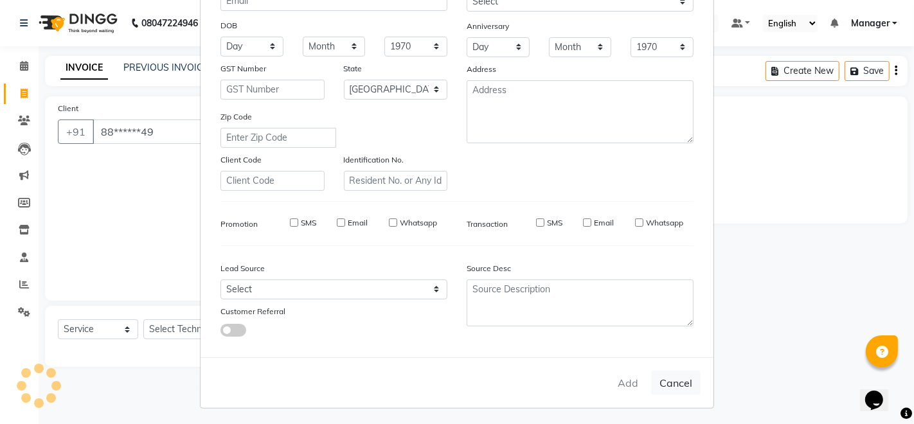
checkbox input "false"
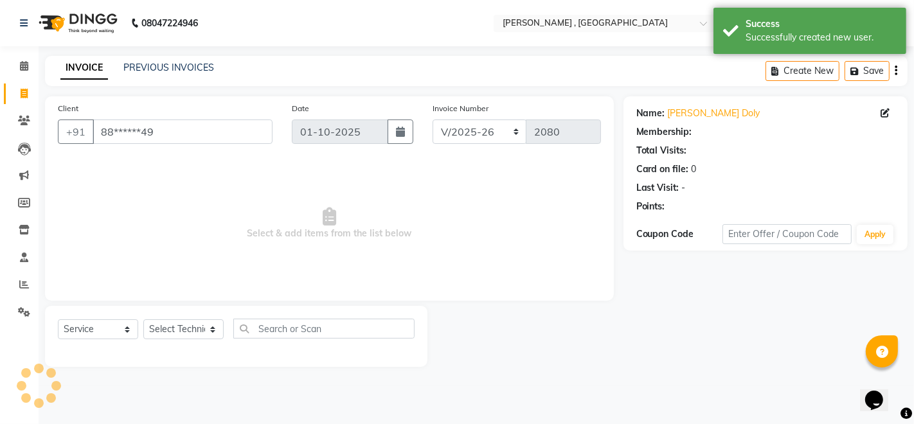
select select "1: Object"
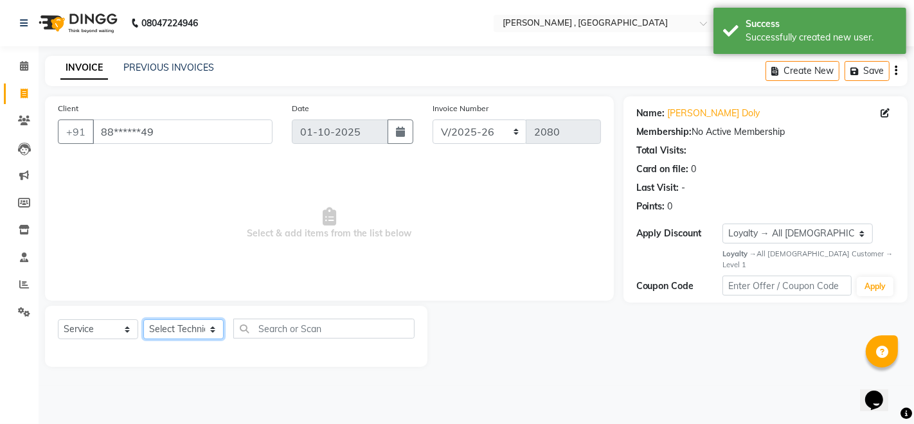
click at [185, 330] on select "Select Technician [PERSON_NAME] [PERSON_NAME] Manager [PERSON_NAME] Thangpi [PE…" at bounding box center [183, 330] width 80 height 20
select select "85988"
click at [143, 320] on select "Select Technician [PERSON_NAME] [PERSON_NAME] Manager [PERSON_NAME] Thangpi [PE…" at bounding box center [183, 330] width 80 height 20
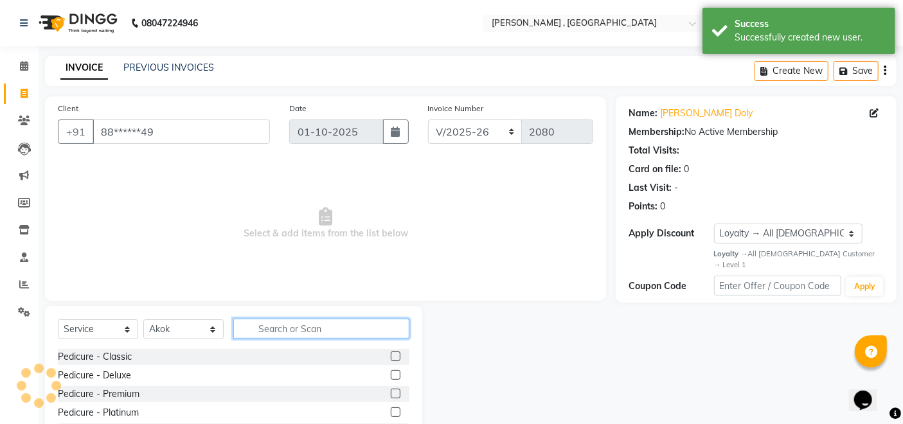
click at [290, 324] on input "text" at bounding box center [321, 329] width 176 height 20
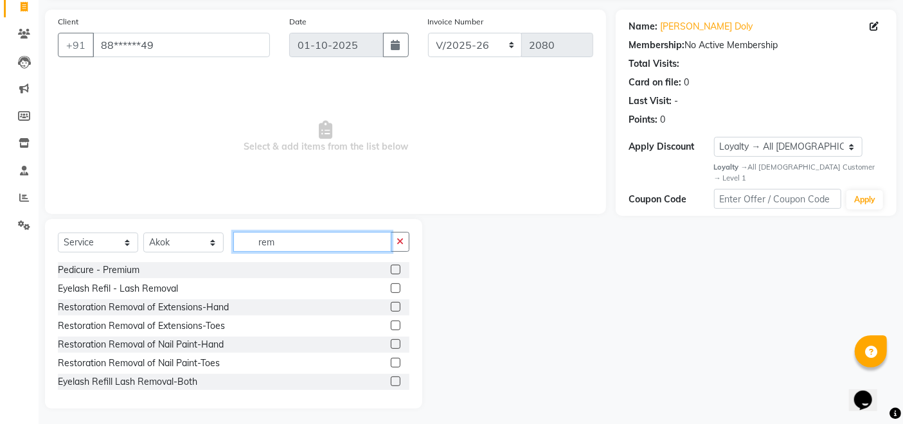
scroll to position [91, 0]
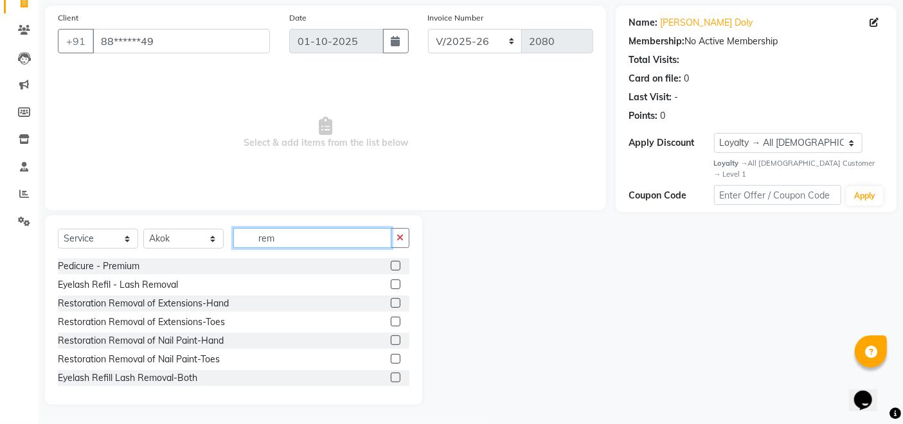
type input "rem"
click at [391, 301] on label at bounding box center [396, 303] width 10 height 10
click at [391, 301] on input "checkbox" at bounding box center [395, 304] width 8 height 8
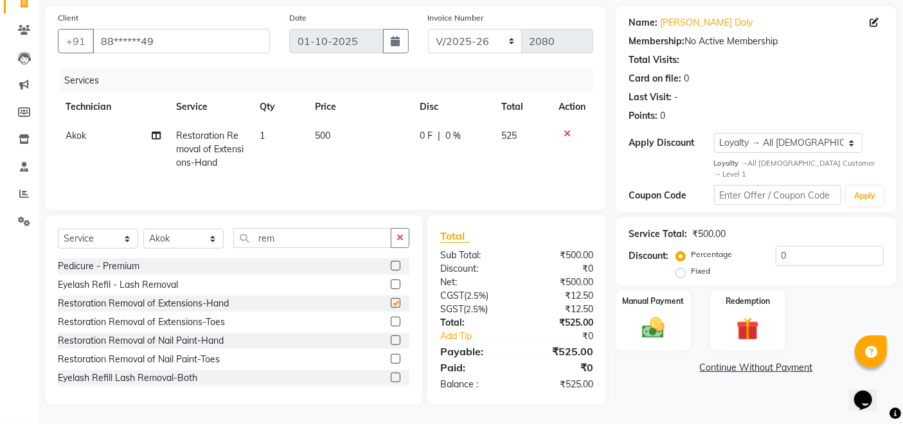
checkbox input "false"
click at [329, 140] on span "500" at bounding box center [323, 136] width 15 height 12
select select "85988"
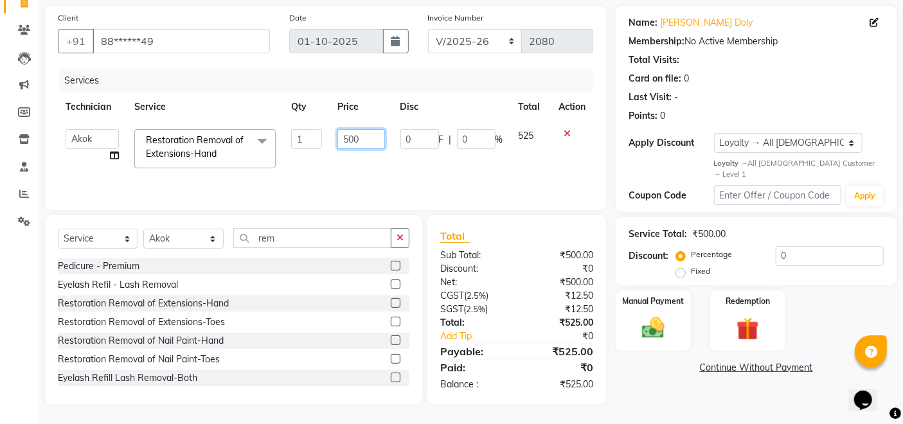
click at [349, 135] on input "500" at bounding box center [361, 139] width 47 height 20
type input "400"
click at [656, 303] on div "Manual Payment" at bounding box center [654, 320] width 78 height 63
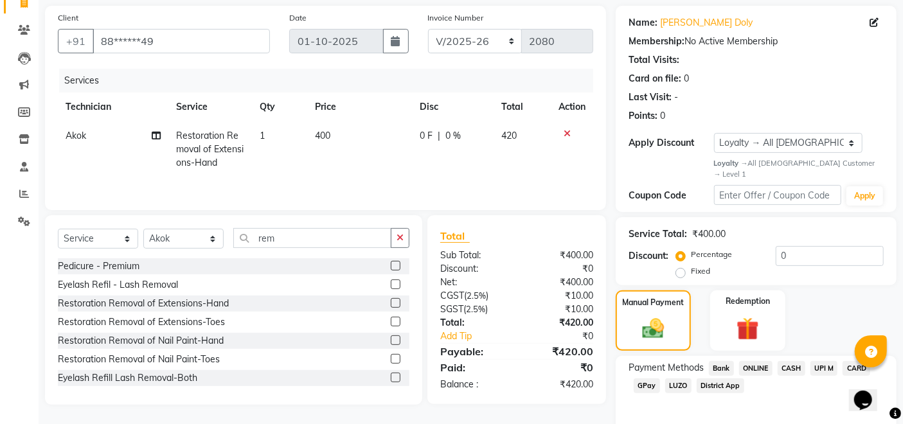
click at [649, 379] on span "GPay" at bounding box center [647, 386] width 26 height 15
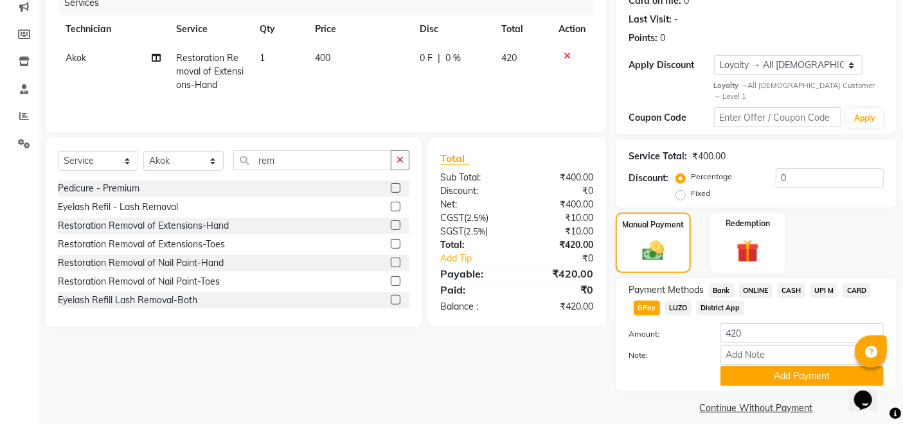
scroll to position [170, 0]
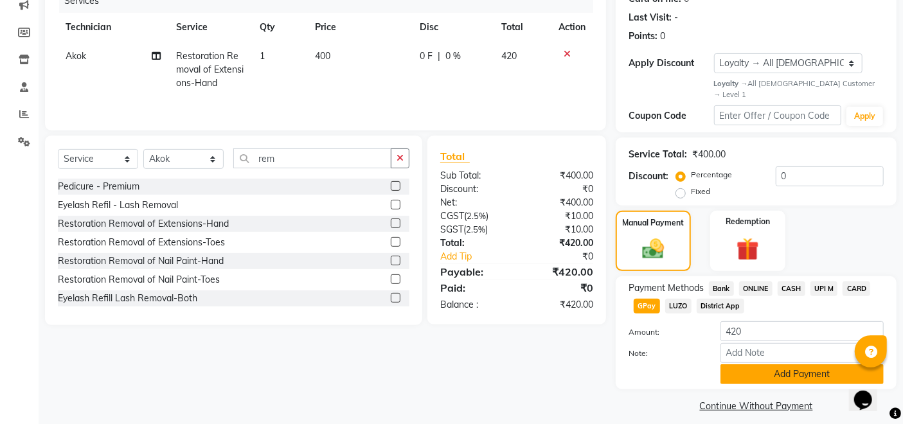
click at [755, 365] on button "Add Payment" at bounding box center [802, 375] width 163 height 20
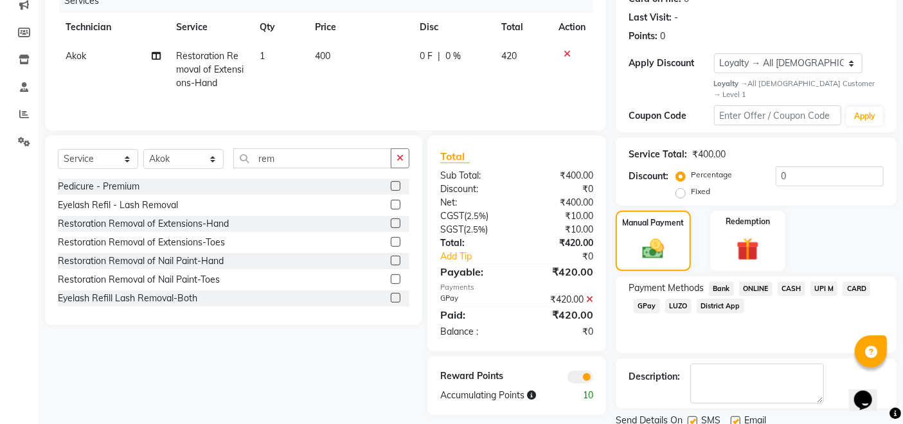
scroll to position [207, 0]
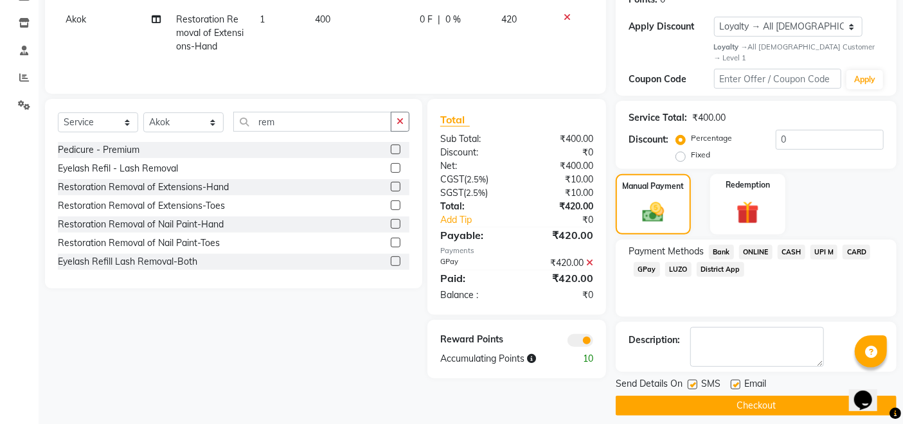
click at [742, 397] on button "Checkout" at bounding box center [756, 406] width 281 height 20
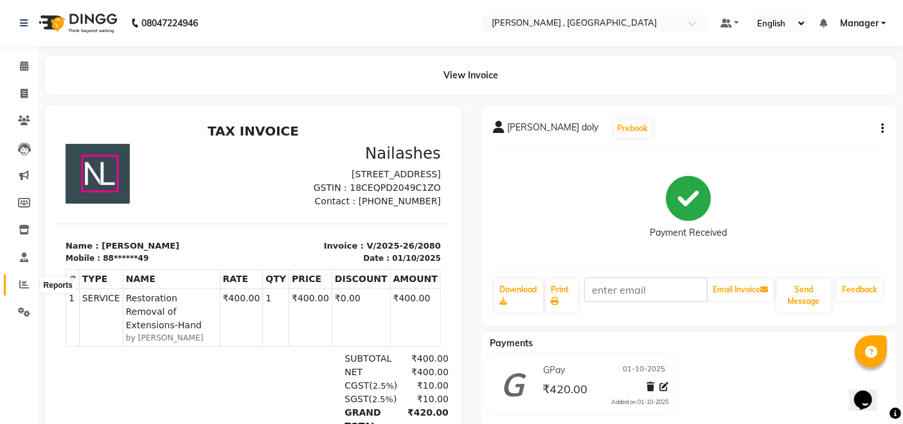
click at [28, 283] on icon at bounding box center [24, 285] width 10 height 10
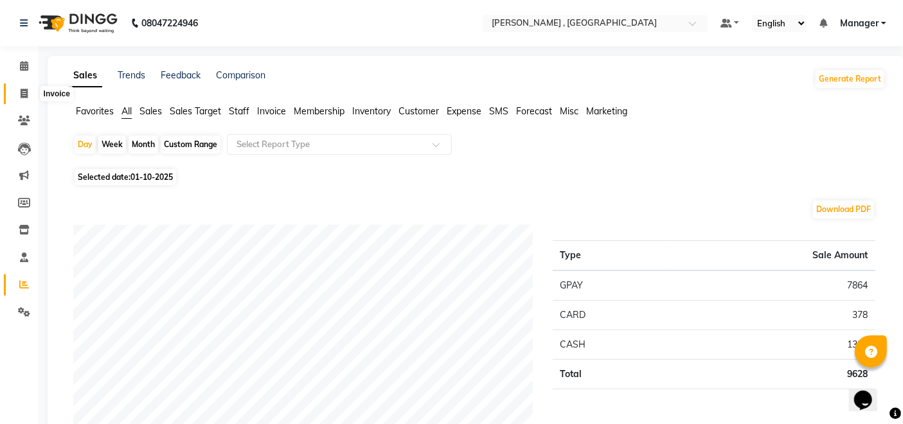
click at [28, 89] on span at bounding box center [24, 94] width 23 height 15
select select "service"
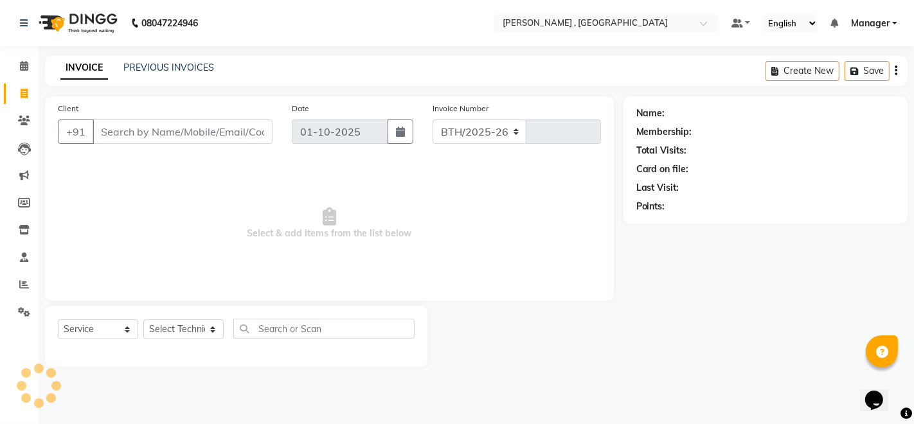
select select "4283"
type input "2081"
click at [175, 325] on select "Select Technician" at bounding box center [183, 330] width 80 height 20
select select "23266"
click at [143, 320] on select "Select Technician [PERSON_NAME] [PERSON_NAME] Manager [PERSON_NAME] Thangpi [PE…" at bounding box center [183, 330] width 80 height 20
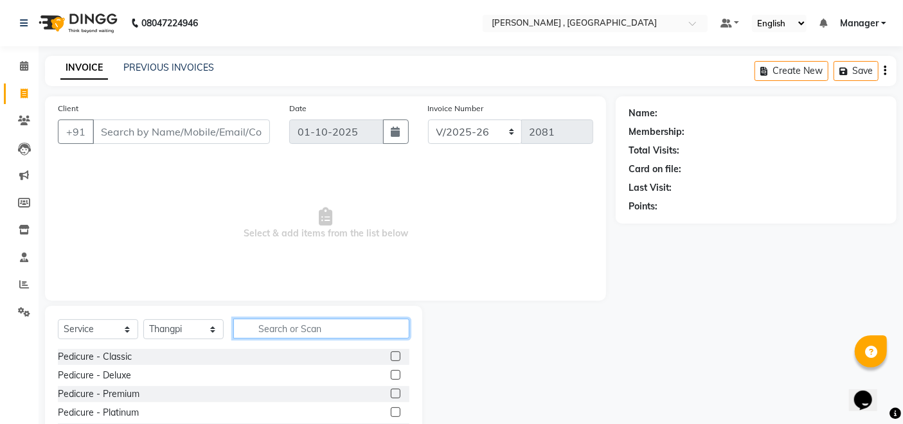
click at [256, 332] on input "text" at bounding box center [321, 329] width 176 height 20
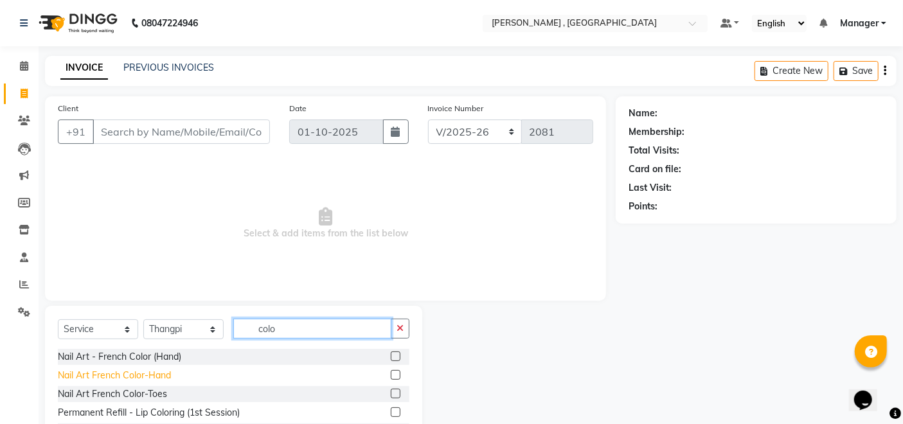
scroll to position [71, 0]
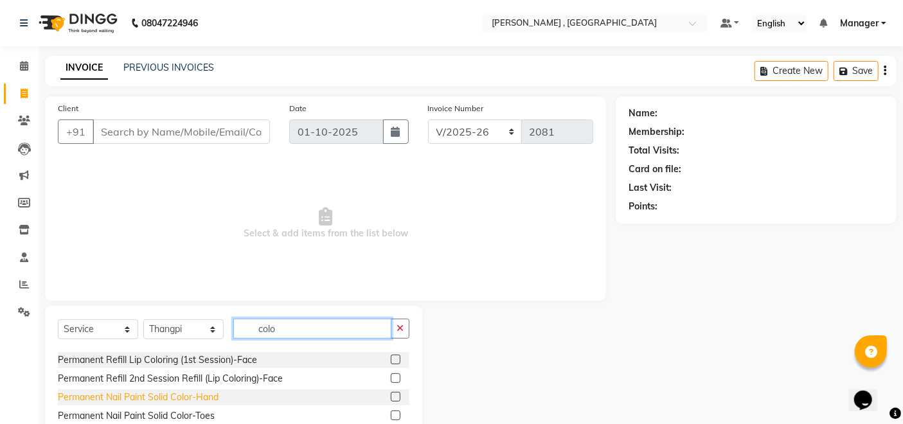
type input "colo"
click at [156, 392] on div "Permanent Nail Paint Solid Color-Hand" at bounding box center [138, 398] width 161 height 14
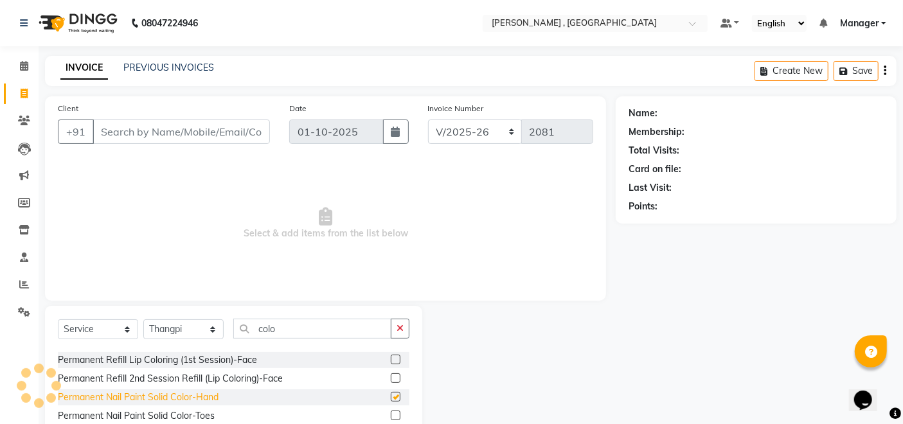
checkbox input "false"
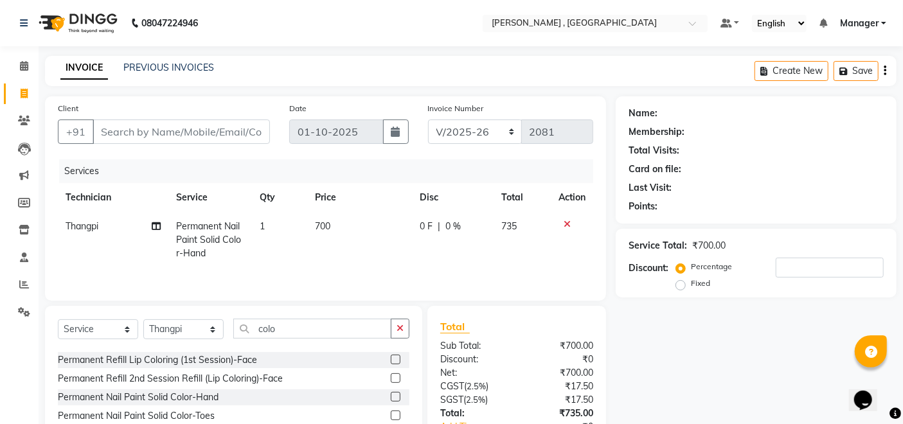
click at [356, 220] on td "700" at bounding box center [360, 240] width 104 height 56
select select "23266"
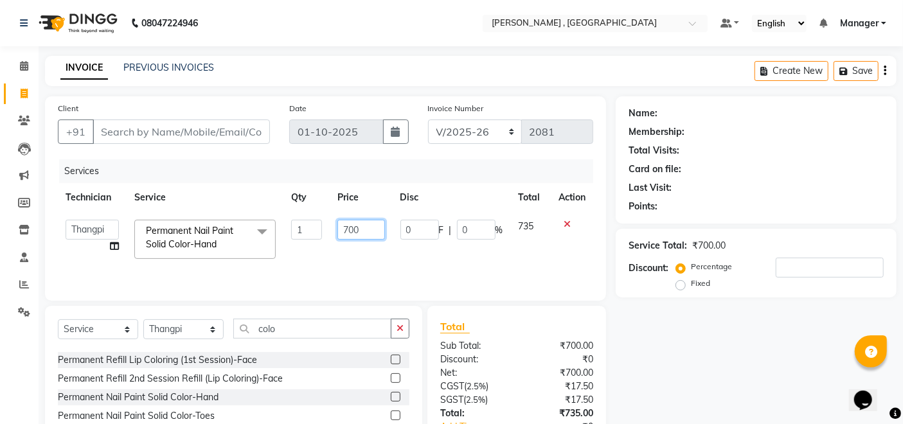
click at [370, 234] on input "700" at bounding box center [361, 230] width 47 height 20
type input "70"
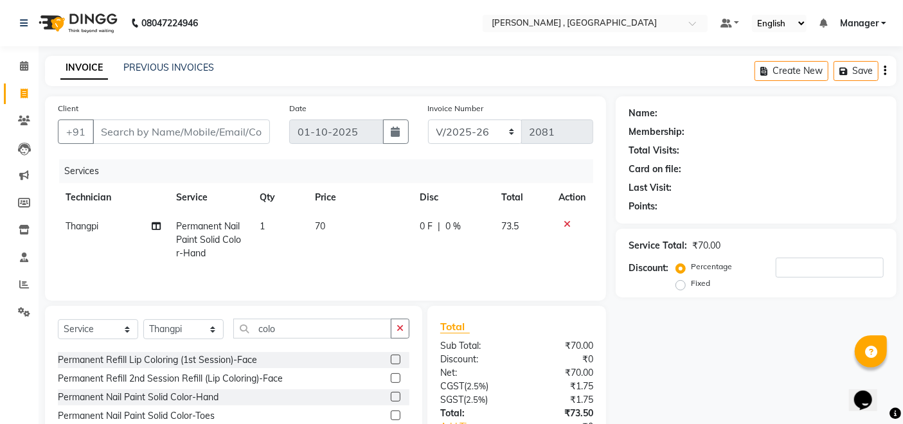
click at [277, 241] on td "1" at bounding box center [279, 240] width 55 height 56
select select "23266"
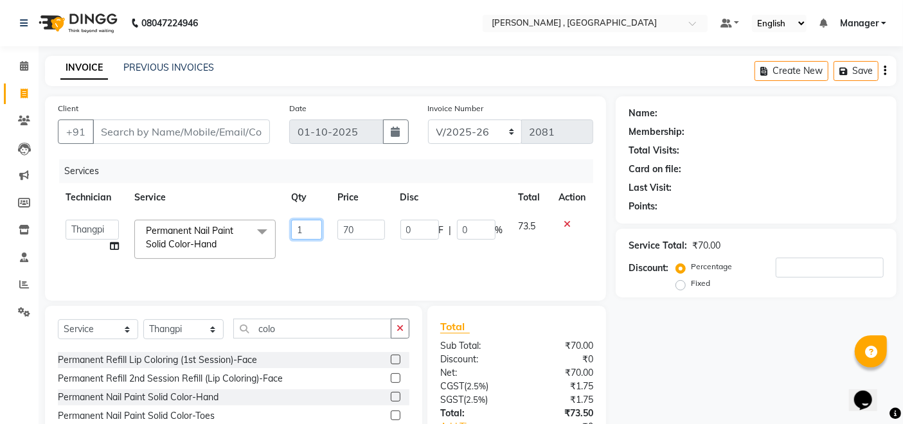
click at [318, 237] on input "1" at bounding box center [307, 230] width 32 height 20
type input "8"
click at [749, 393] on div "Name: Membership: Total Visits: Card on file: Last Visit: Points: Service Total…" at bounding box center [761, 295] width 291 height 399
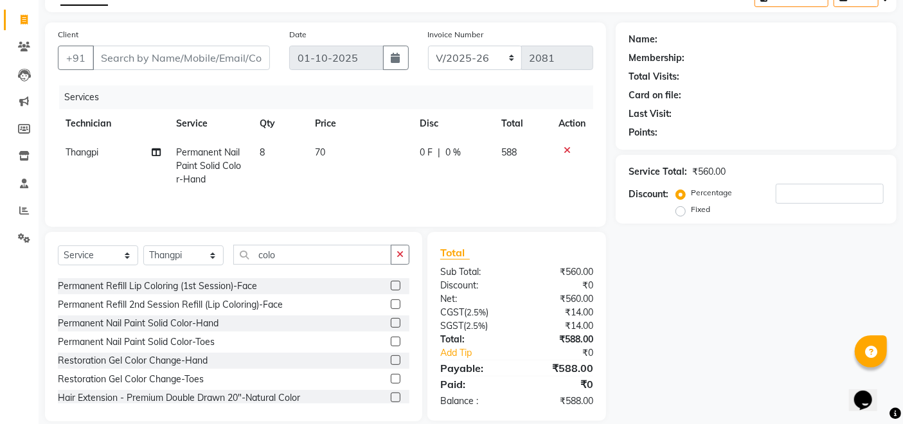
scroll to position [92, 0]
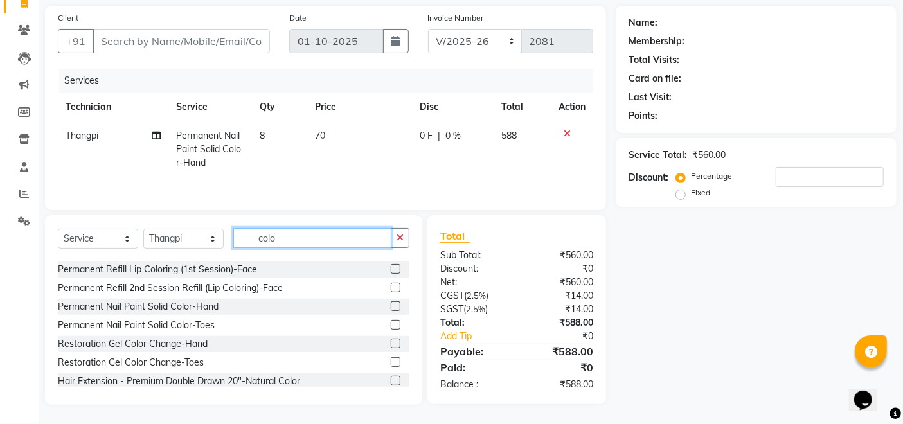
click at [373, 243] on input "colo" at bounding box center [312, 238] width 158 height 20
type input "c"
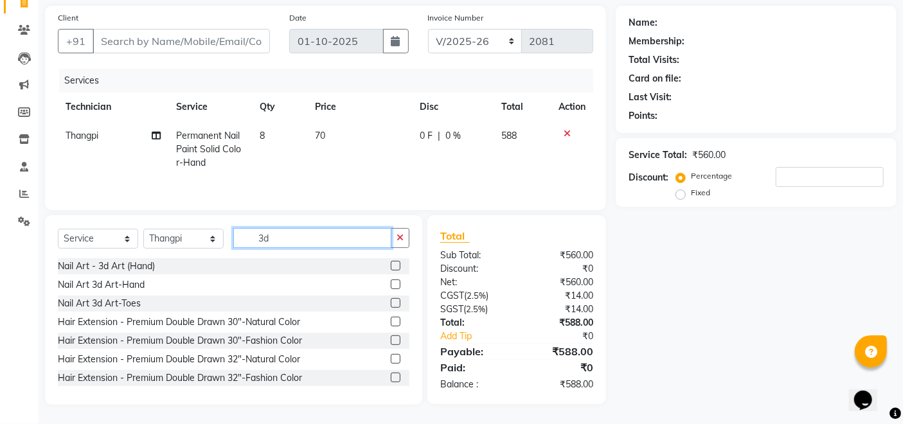
scroll to position [91, 0]
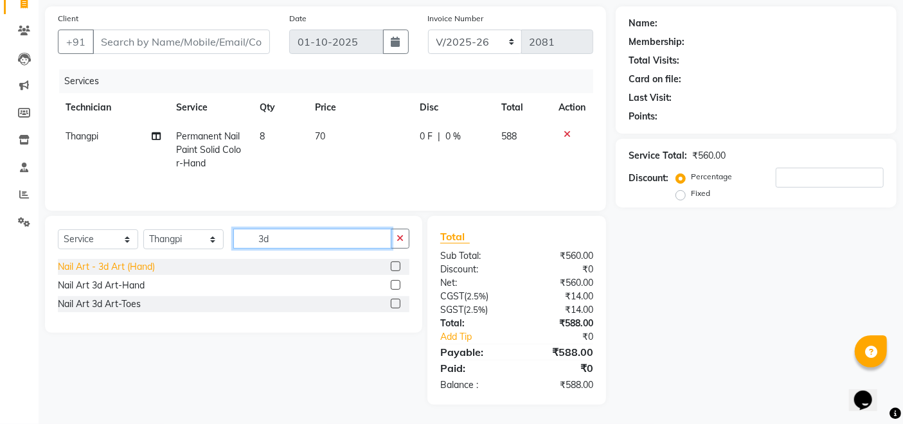
type input "3d"
drag, startPoint x: 154, startPoint y: 267, endPoint x: 159, endPoint y: 258, distance: 9.5
click at [155, 265] on div "Nail Art - 3d Art (Hand)" at bounding box center [106, 267] width 97 height 14
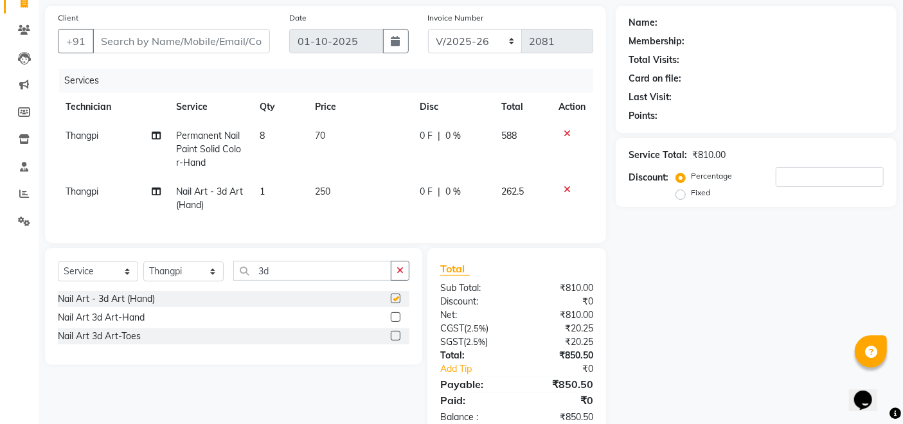
checkbox input "false"
click at [298, 198] on td "1" at bounding box center [279, 198] width 55 height 42
select select "23266"
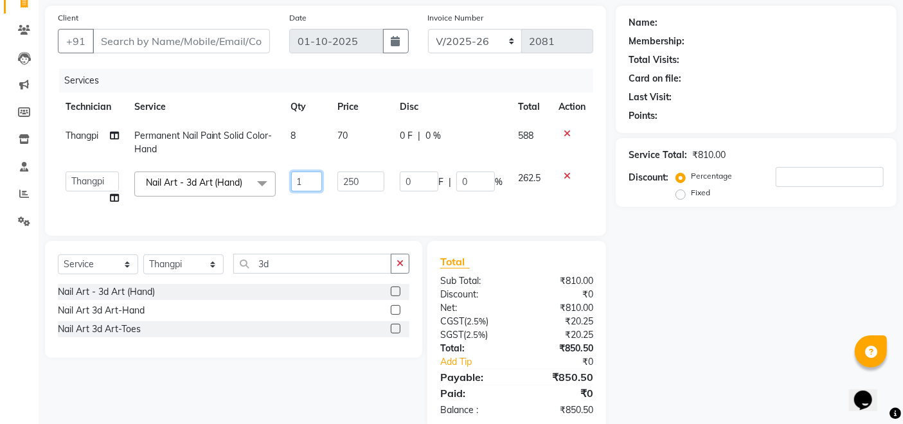
click at [312, 183] on input "1" at bounding box center [306, 182] width 31 height 20
type input "2"
click at [826, 327] on div "Name: Membership: Total Visits: Card on file: Last Visit: Points: Service Total…" at bounding box center [761, 218] width 291 height 424
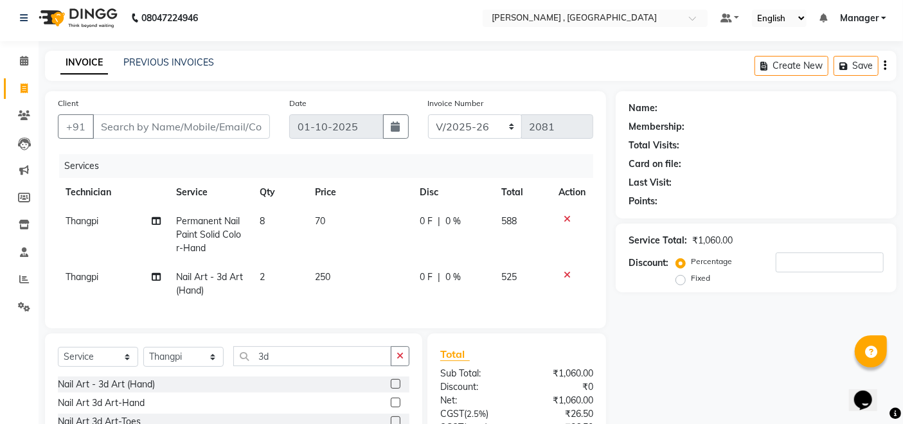
scroll to position [0, 0]
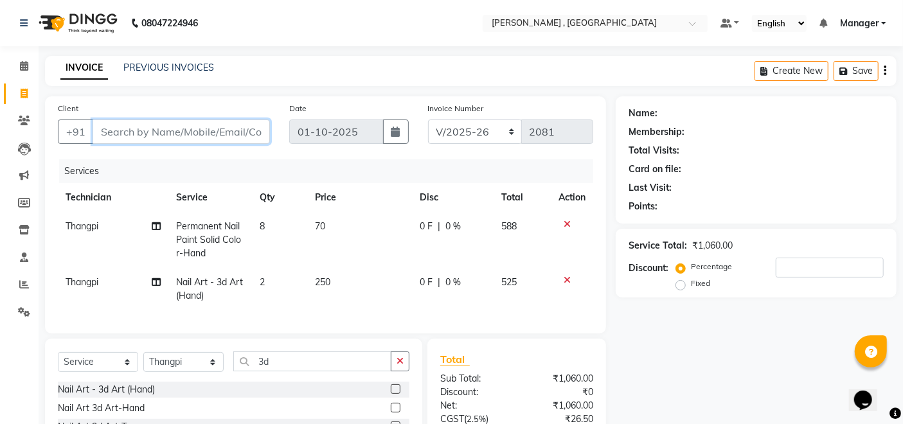
click at [142, 132] on input "Client" at bounding box center [181, 132] width 177 height 24
type input "7"
type input "0"
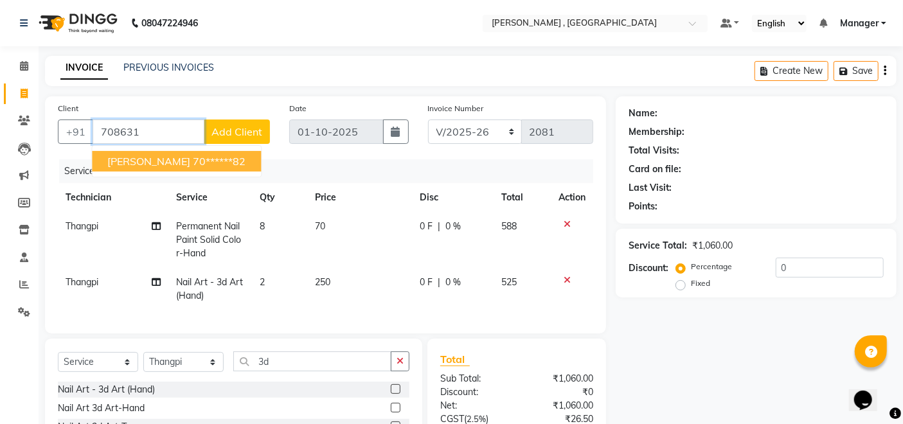
click at [150, 162] on span "[PERSON_NAME]" at bounding box center [148, 161] width 83 height 13
type input "70******82"
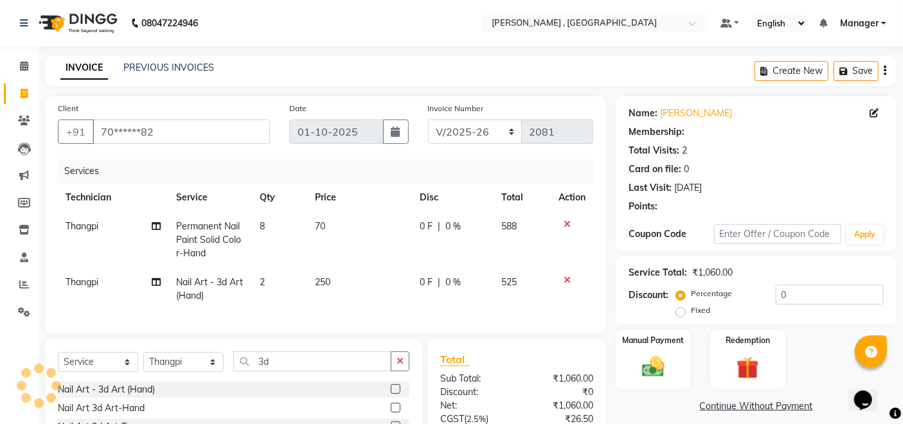
select select "1: Object"
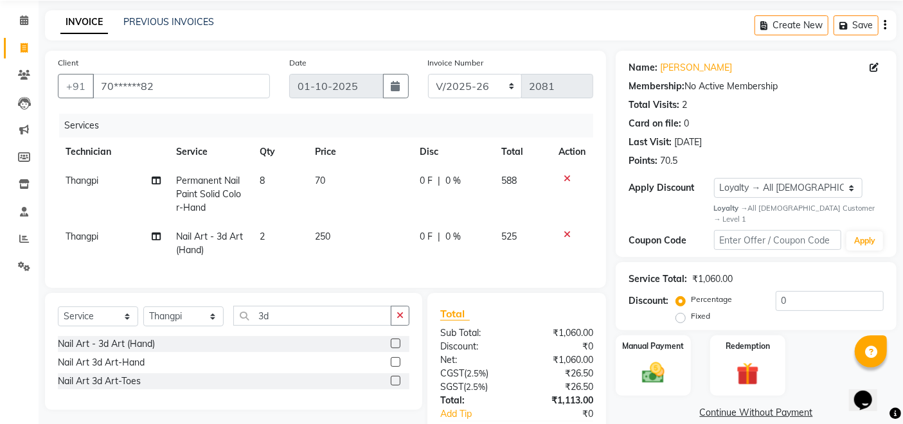
scroll to position [134, 0]
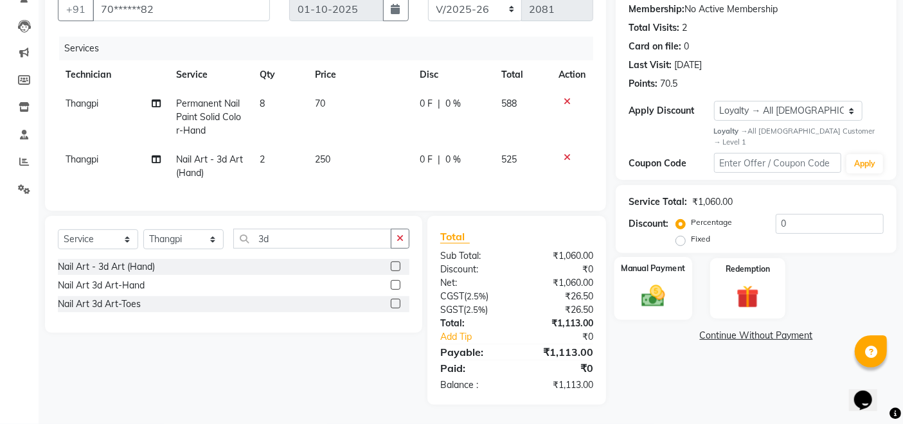
click at [653, 283] on img at bounding box center [654, 296] width 39 height 27
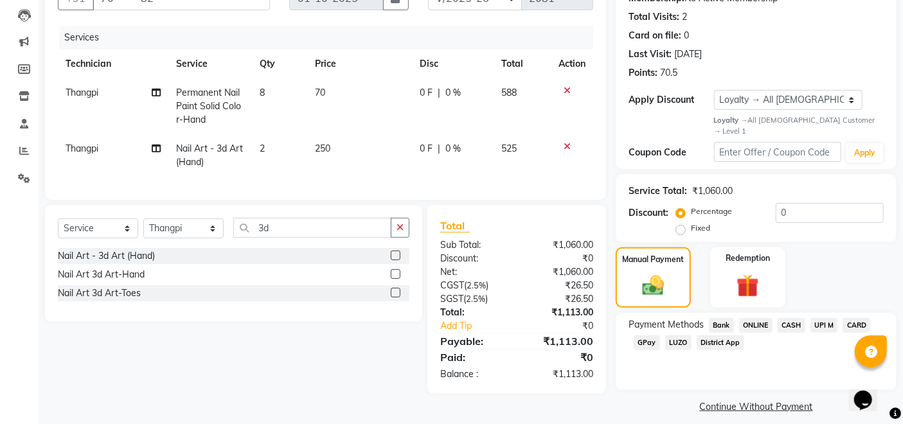
click at [644, 336] on span "GPay" at bounding box center [647, 343] width 26 height 15
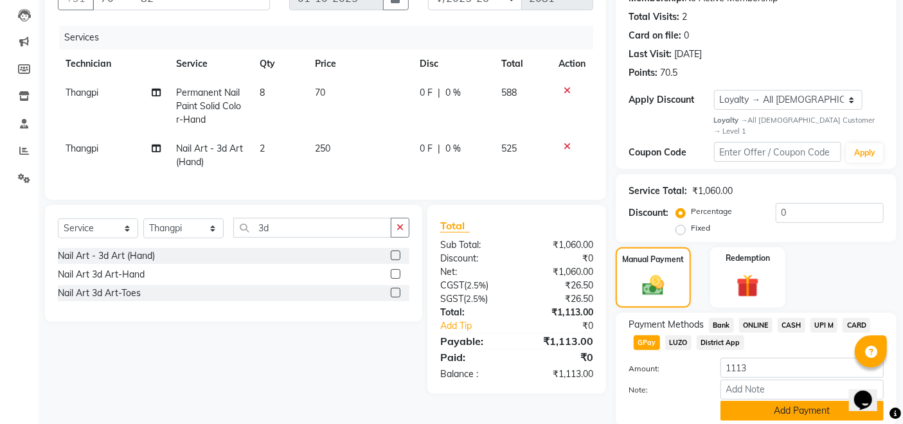
click at [742, 401] on button "Add Payment" at bounding box center [802, 411] width 163 height 20
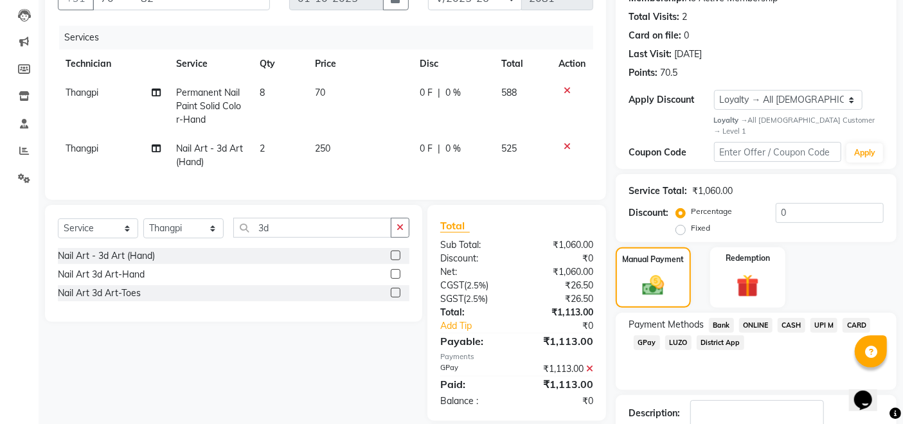
scroll to position [224, 0]
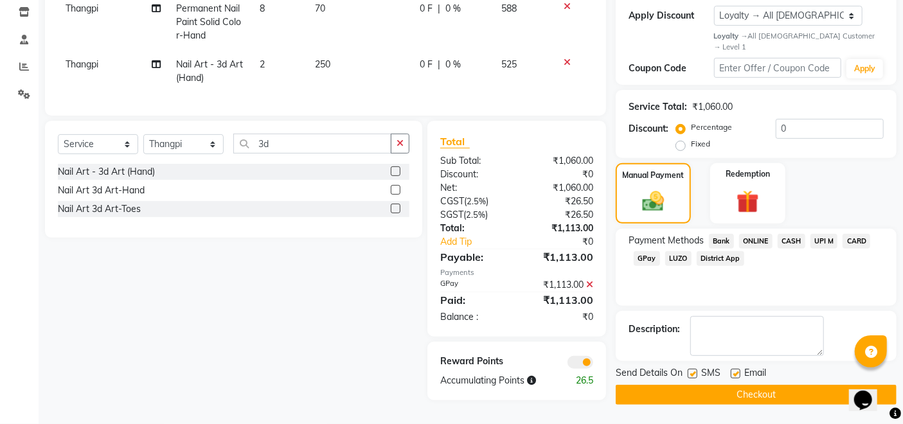
click at [725, 387] on button "Checkout" at bounding box center [756, 395] width 281 height 20
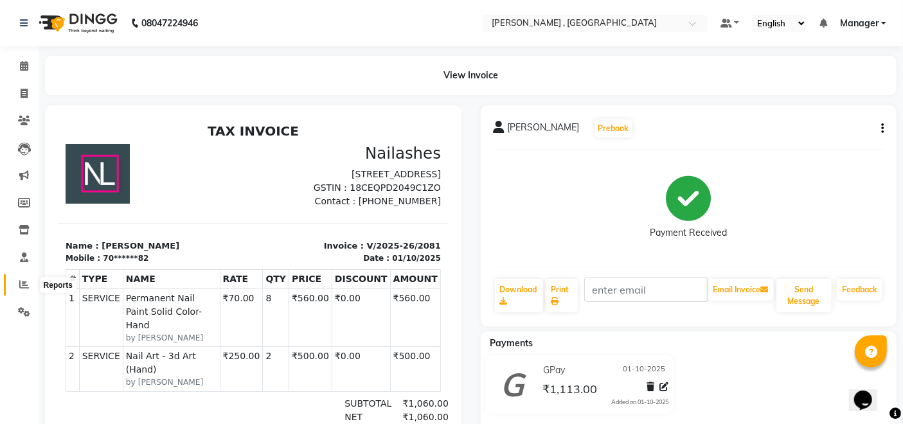
click at [23, 283] on icon at bounding box center [24, 285] width 10 height 10
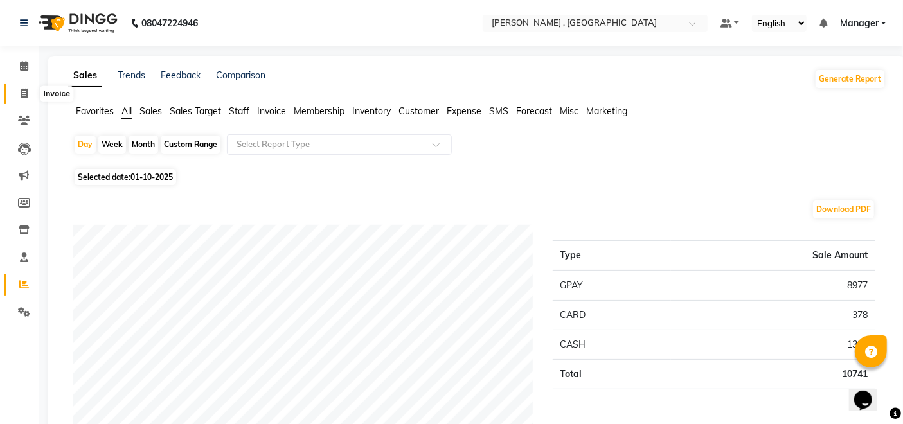
click at [13, 96] on span at bounding box center [24, 94] width 23 height 15
select select "service"
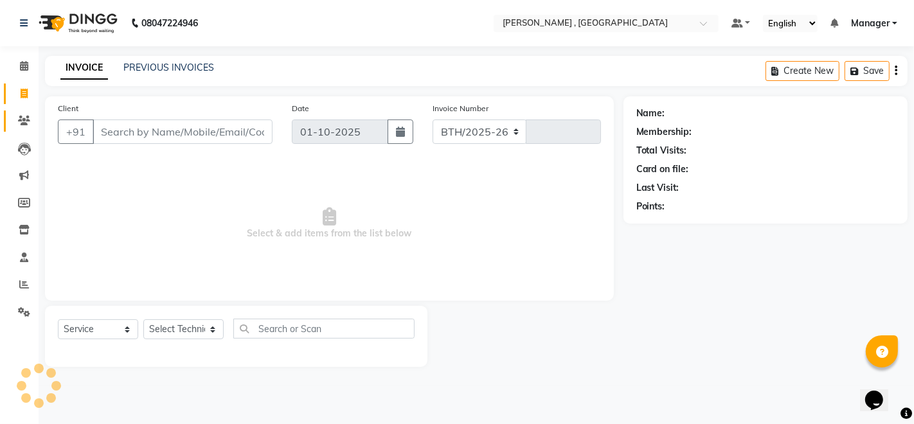
select select "4283"
type input "2082"
click at [25, 285] on icon at bounding box center [24, 285] width 10 height 10
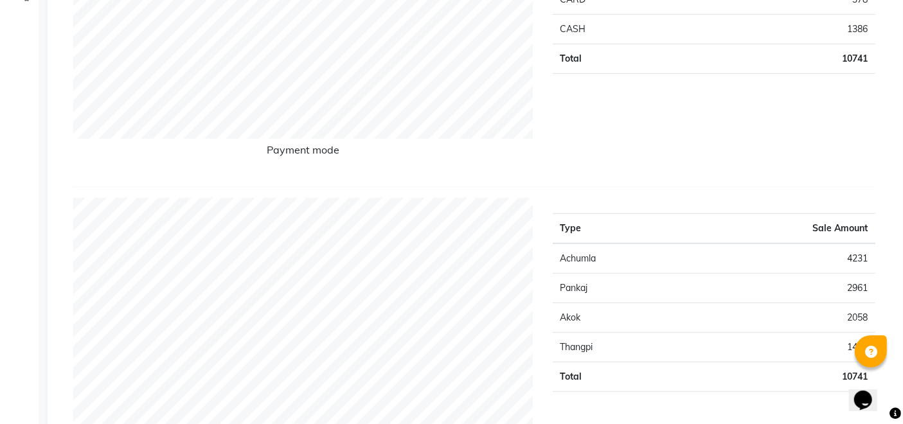
scroll to position [357, 0]
